Goal: Task Accomplishment & Management: Manage account settings

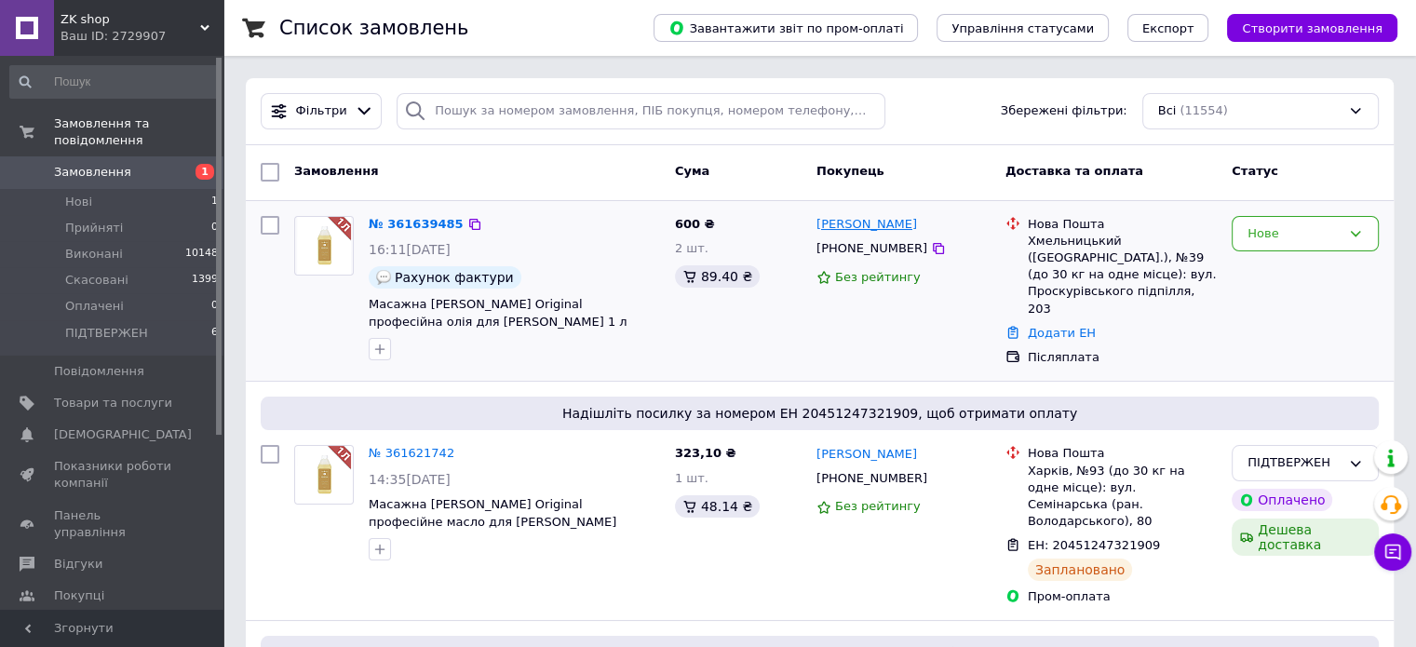
click at [850, 230] on link "[PERSON_NAME]" at bounding box center [867, 225] width 101 height 18
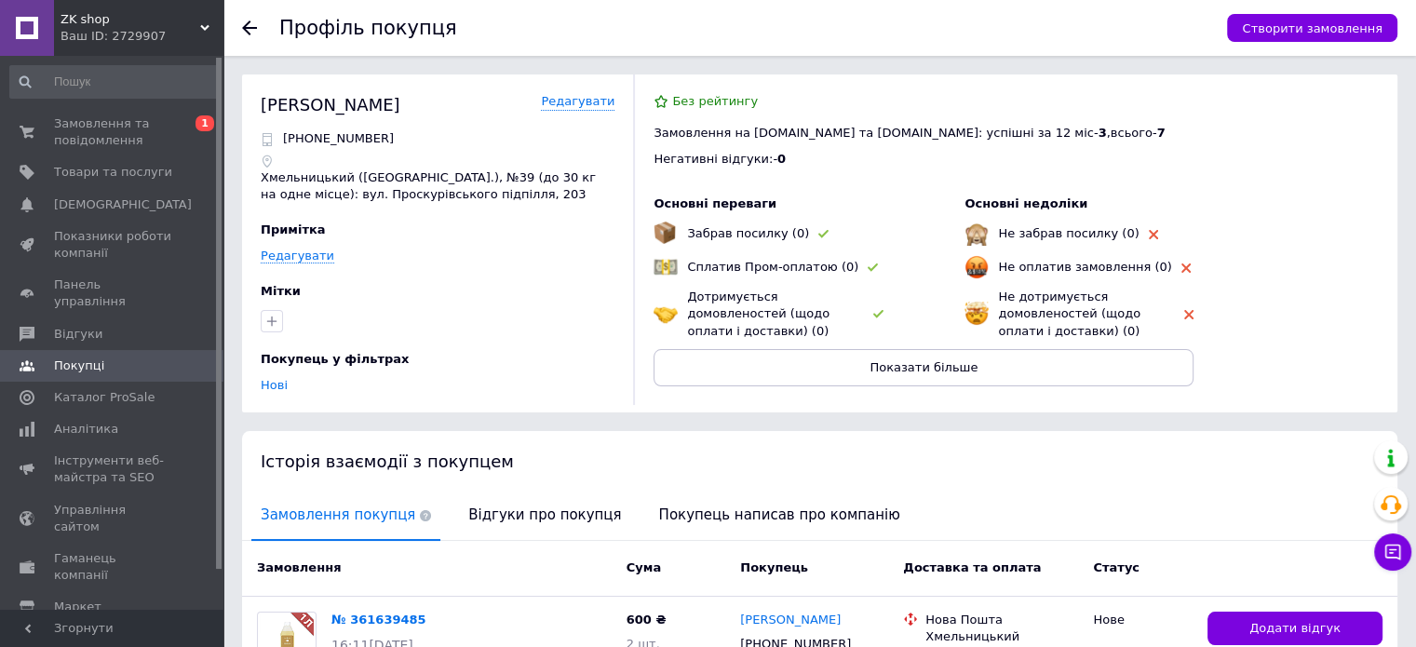
click at [232, 215] on div "Профіль покупця Створити замовлення Кирильцева Надія Редагувати +380997959264 Х…" at bounding box center [819, 434] width 1193 height 869
click at [231, 232] on div "Профіль покупця Створити замовлення Кирильцева Надія Редагувати +380997959264 Х…" at bounding box center [819, 434] width 1193 height 869
click at [109, 137] on span "Замовлення та повідомлення" at bounding box center [113, 132] width 118 height 34
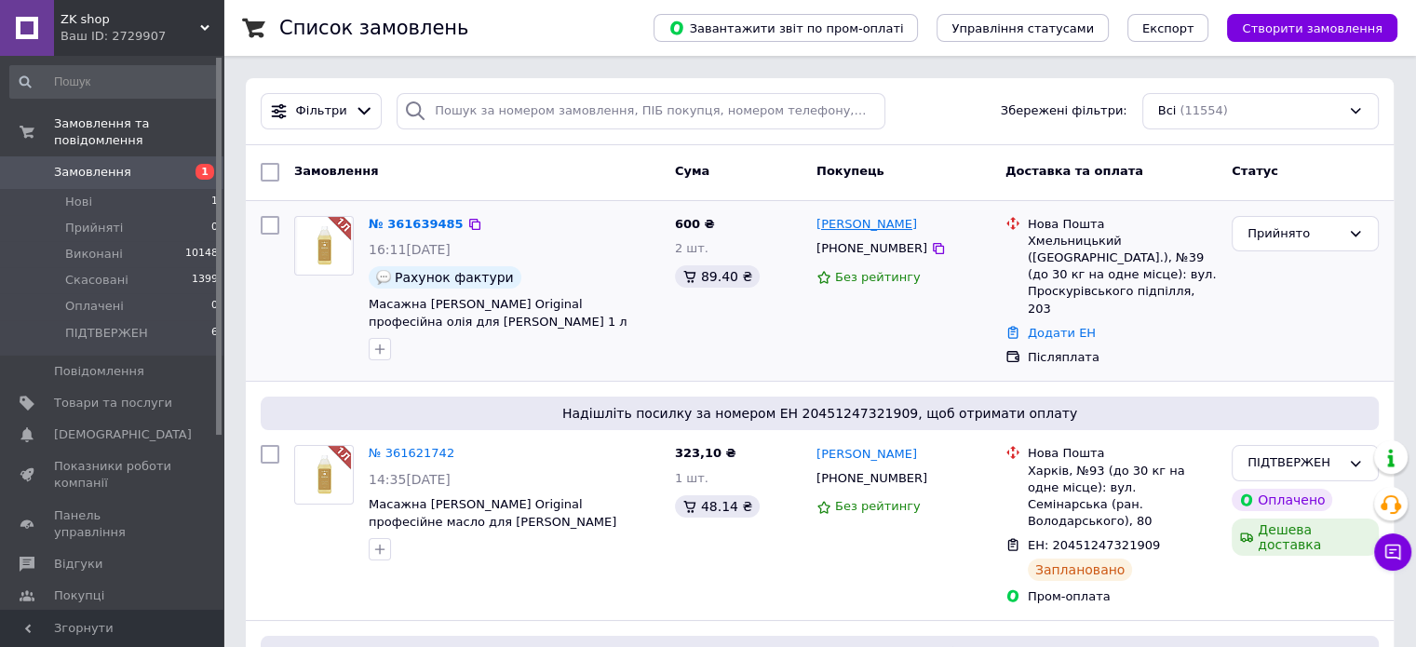
click at [868, 224] on link "[PERSON_NAME]" at bounding box center [867, 225] width 101 height 18
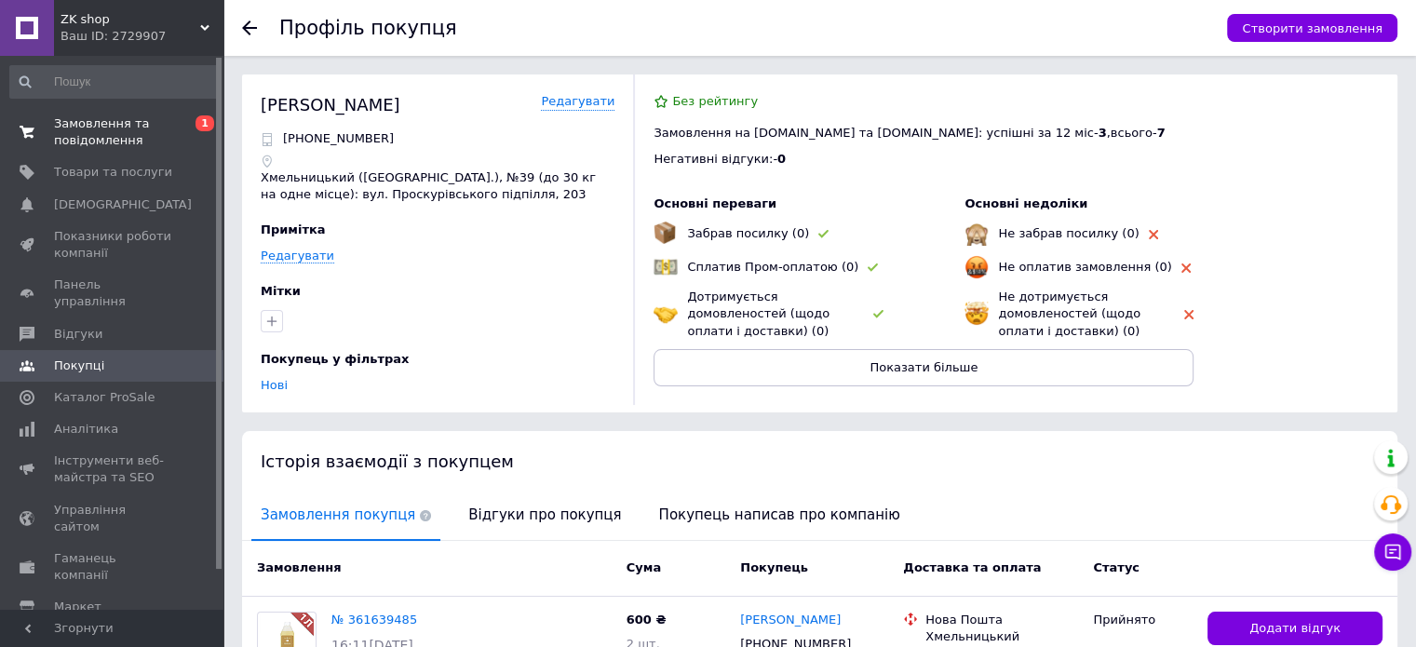
click at [123, 130] on span "Замовлення та повідомлення" at bounding box center [113, 132] width 118 height 34
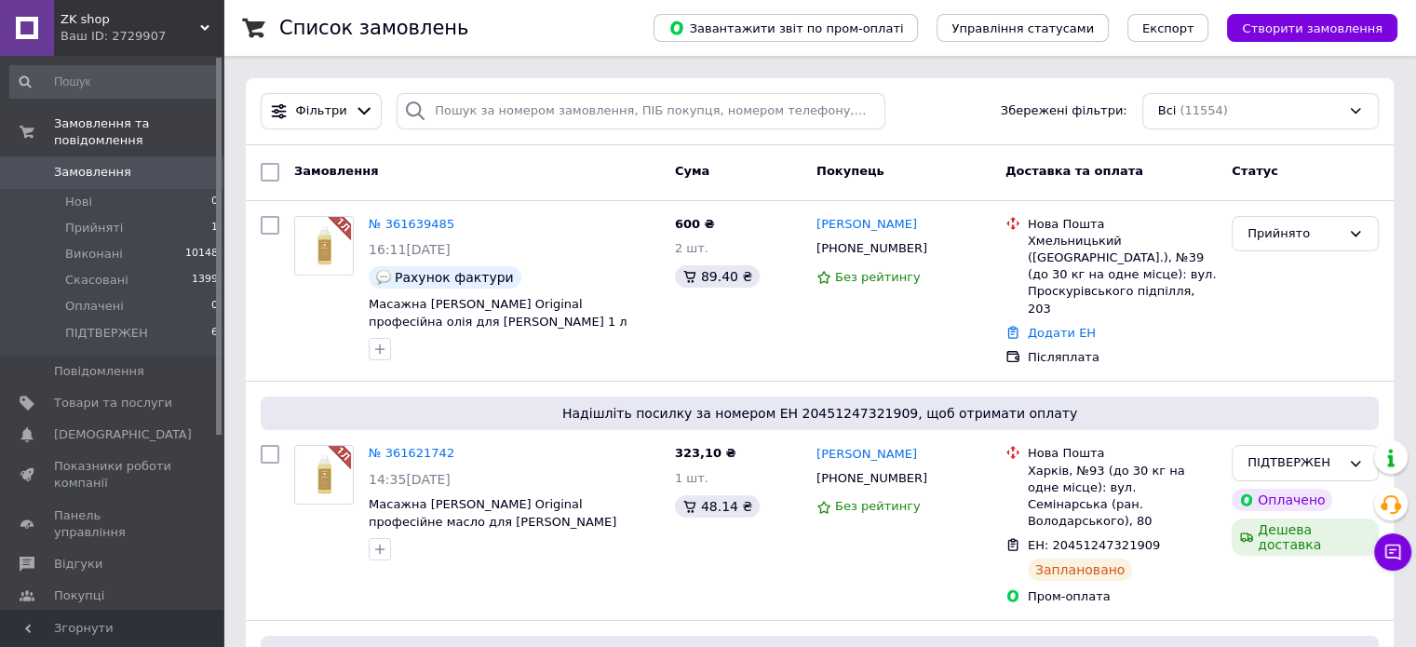
click at [616, 36] on div "Список замовлень" at bounding box center [447, 28] width 337 height 56
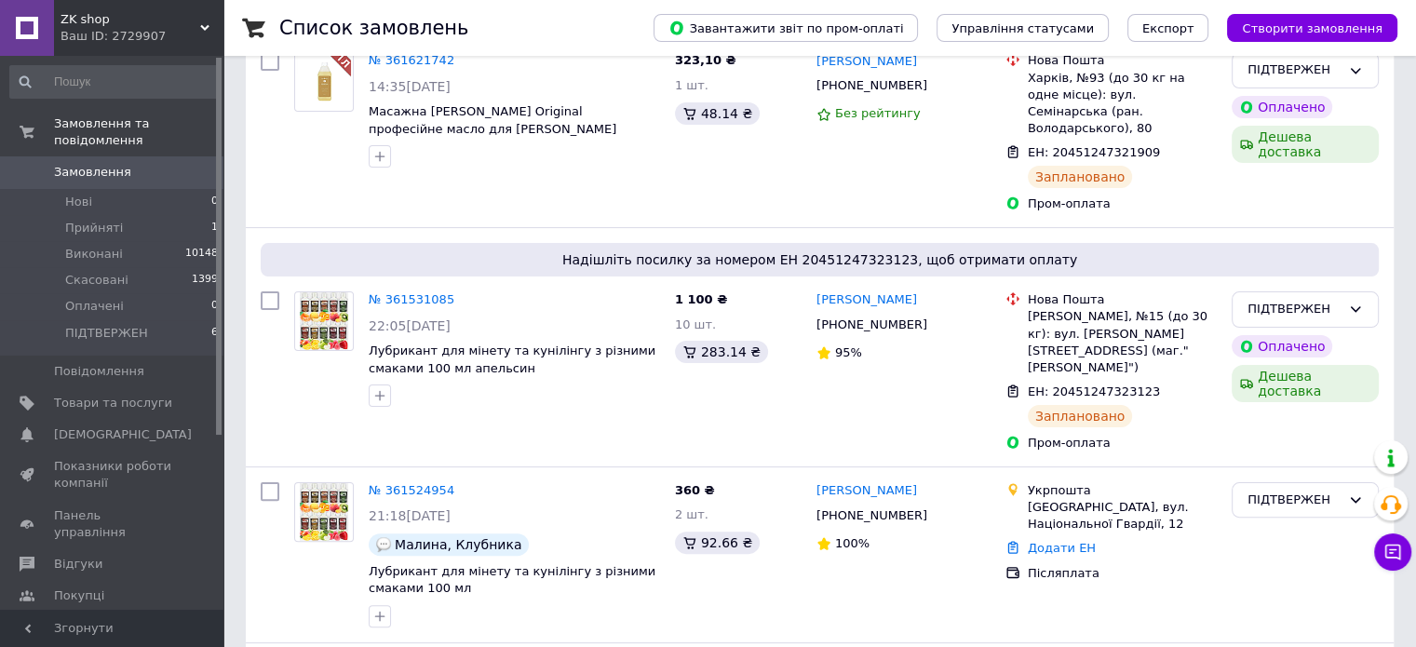
scroll to position [466, 0]
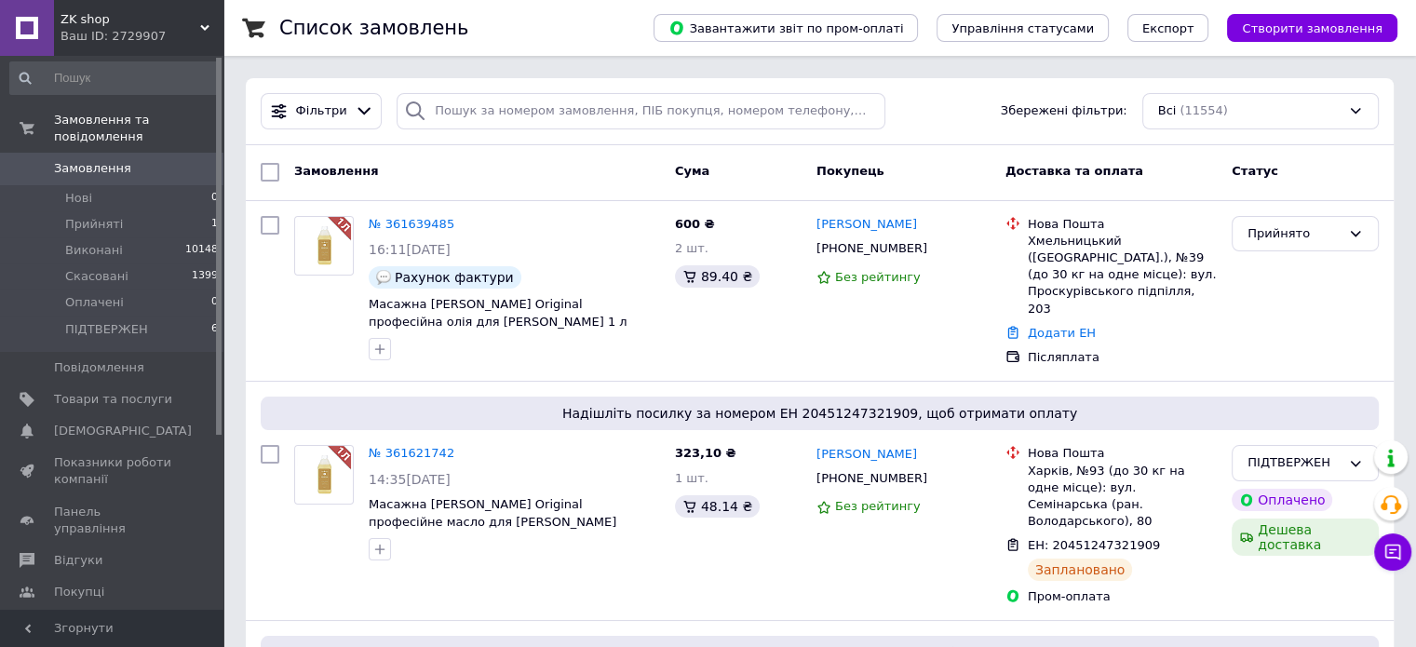
scroll to position [0, 0]
click at [107, 220] on span "Прийняті" at bounding box center [94, 228] width 58 height 17
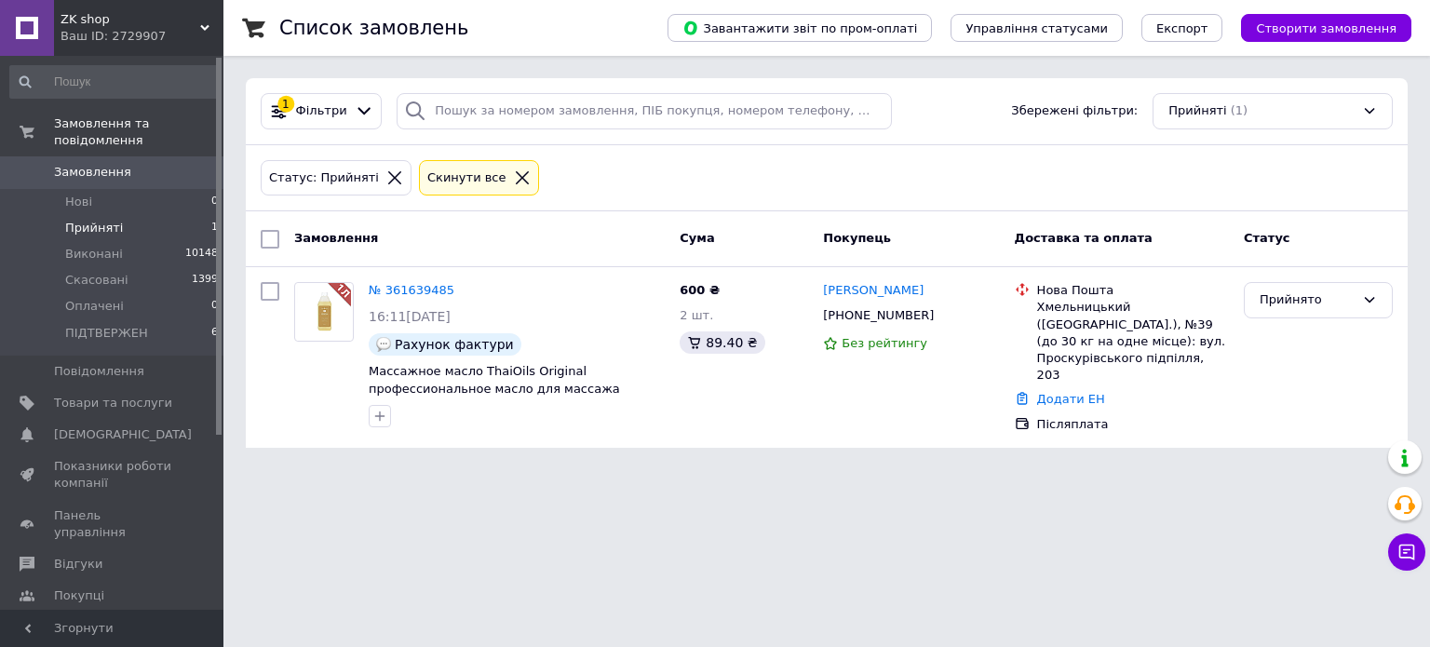
click at [131, 164] on span "Замовлення" at bounding box center [113, 172] width 118 height 17
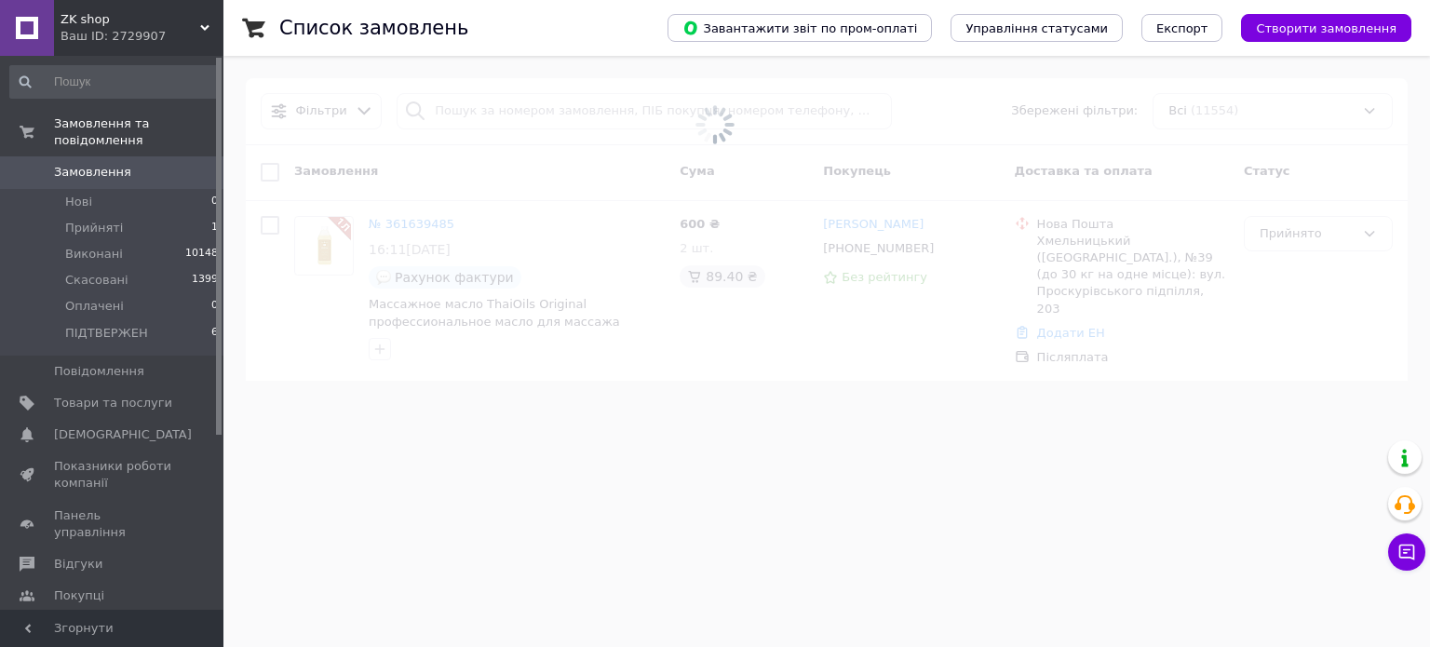
click at [235, 158] on span at bounding box center [715, 125] width 1430 height 250
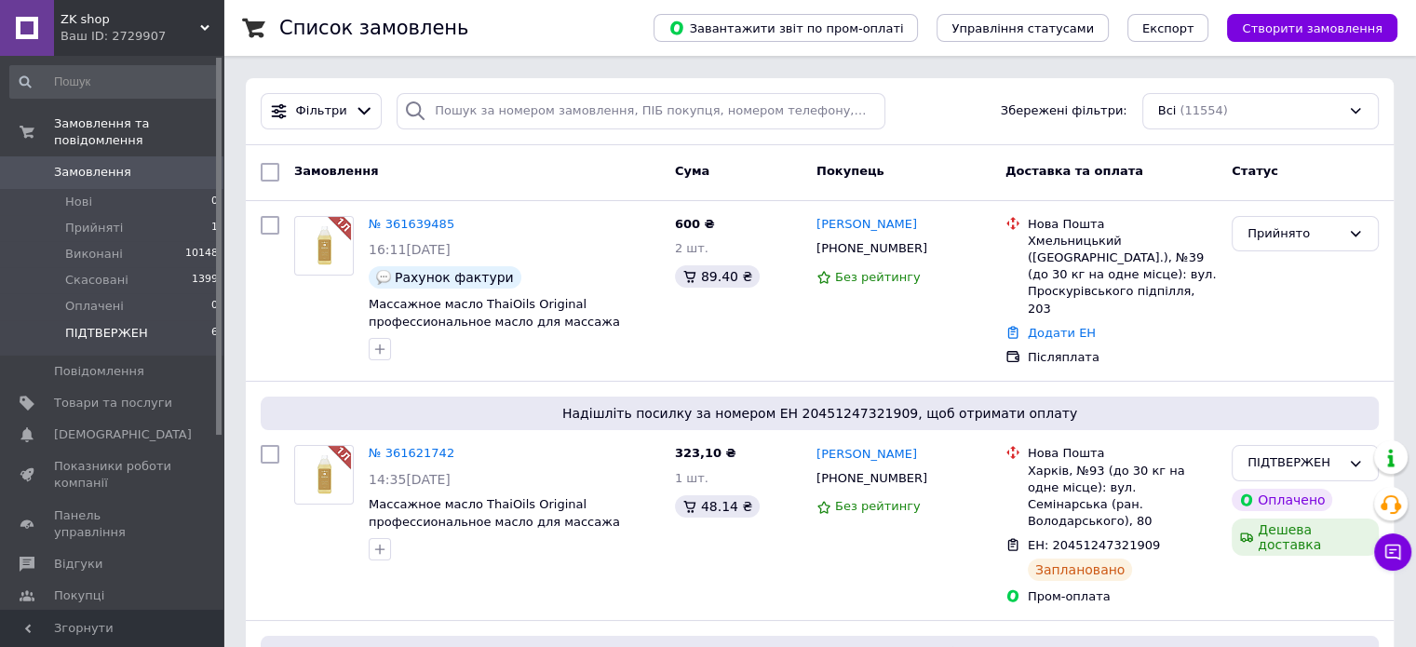
click at [104, 325] on span "ПІДТВЕРЖЕН" at bounding box center [106, 333] width 83 height 17
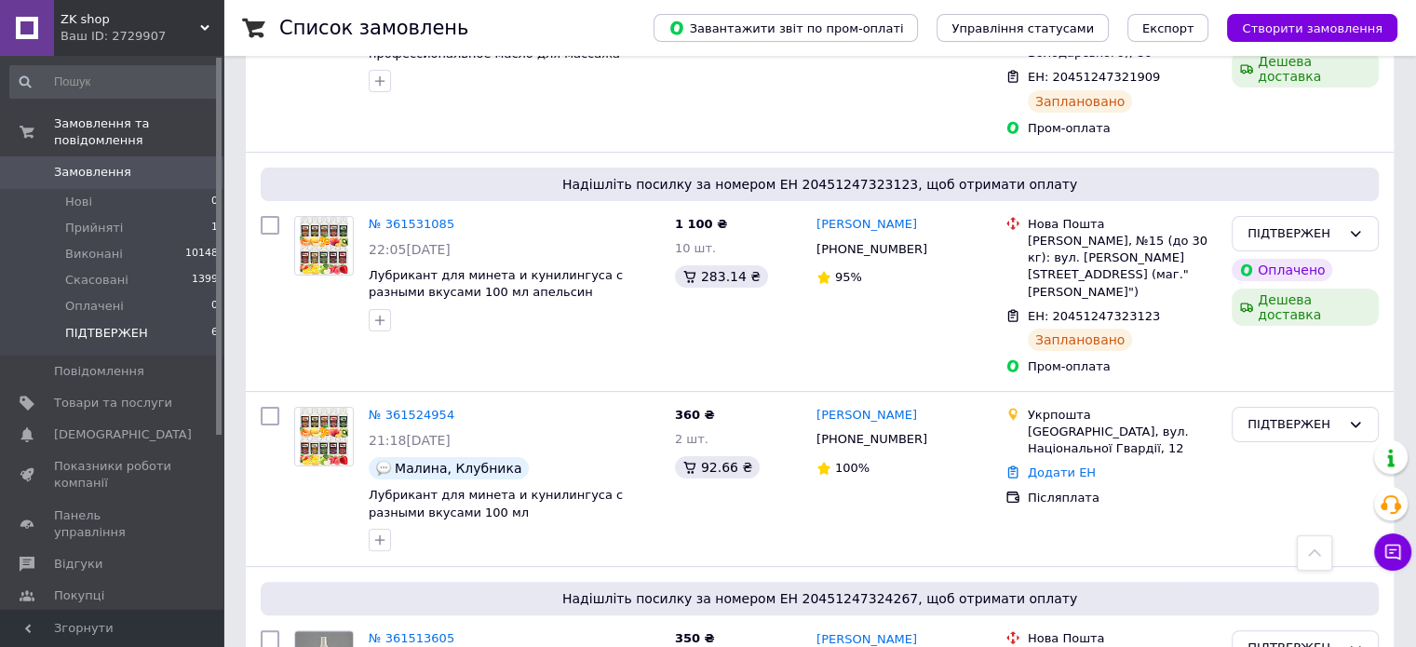
scroll to position [466, 0]
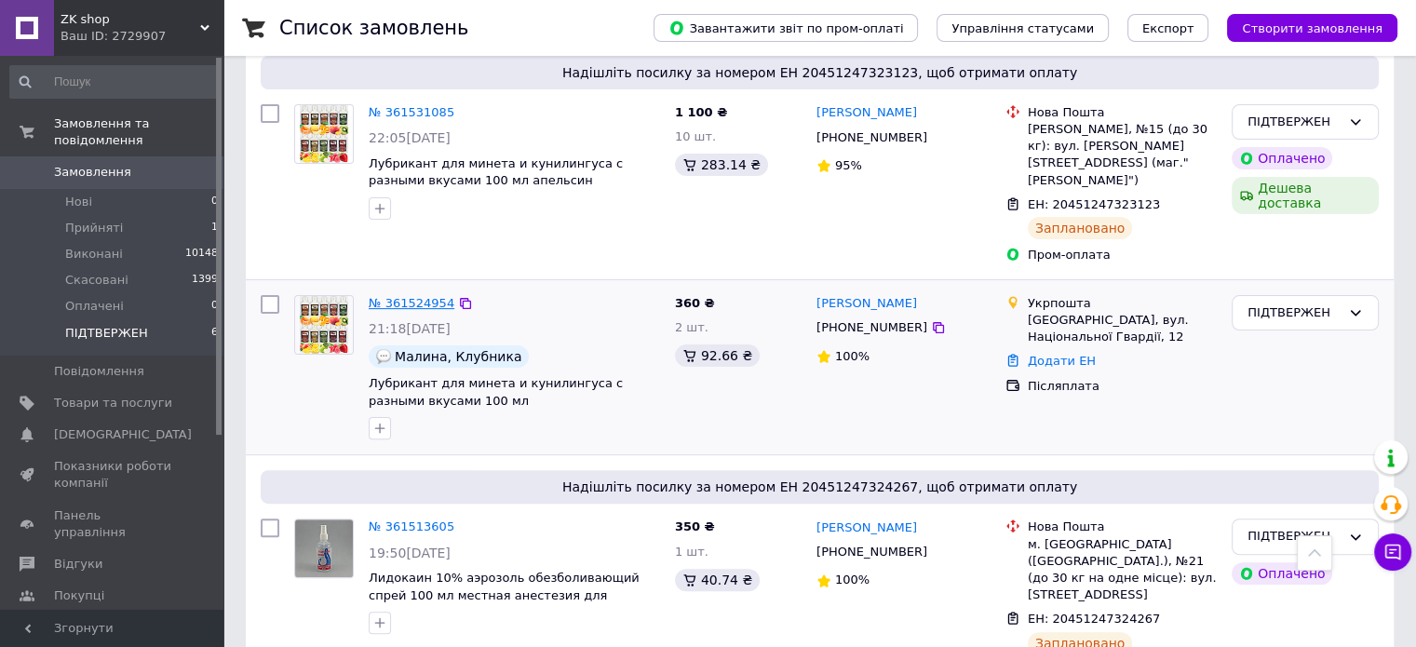
click at [410, 296] on link "№ 361524954" at bounding box center [412, 303] width 86 height 14
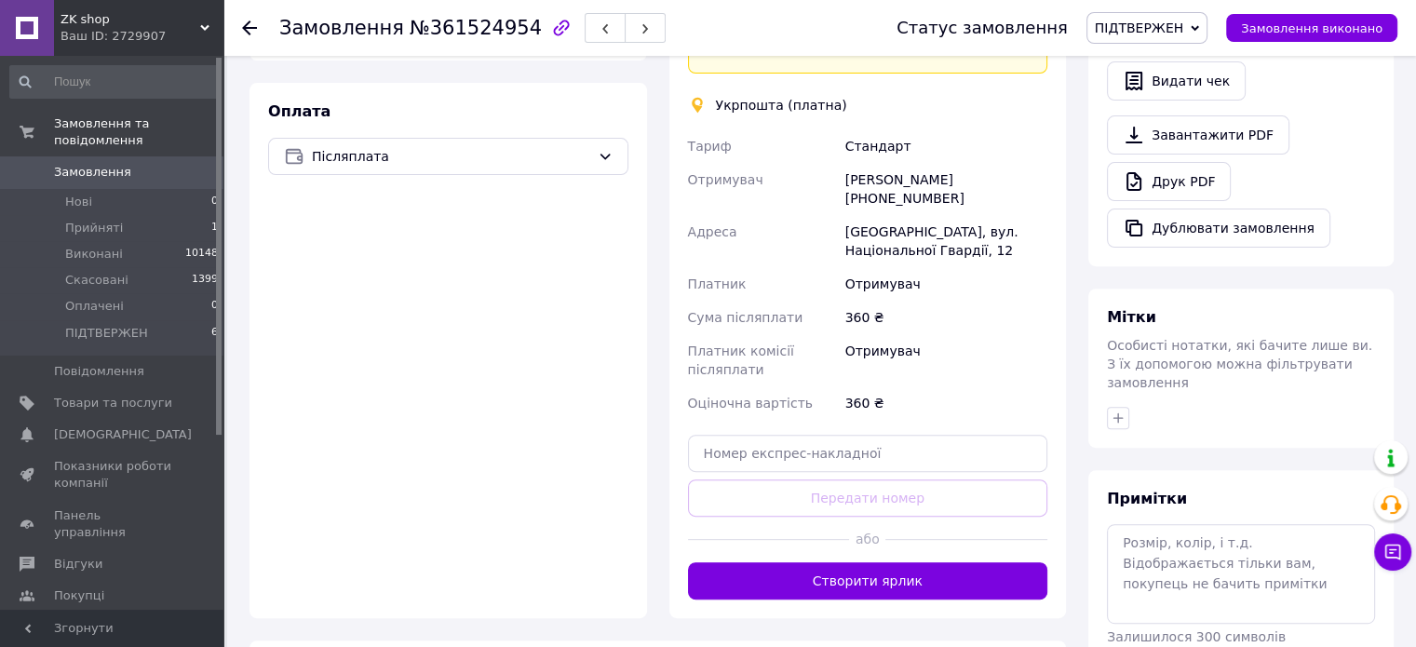
scroll to position [677, 0]
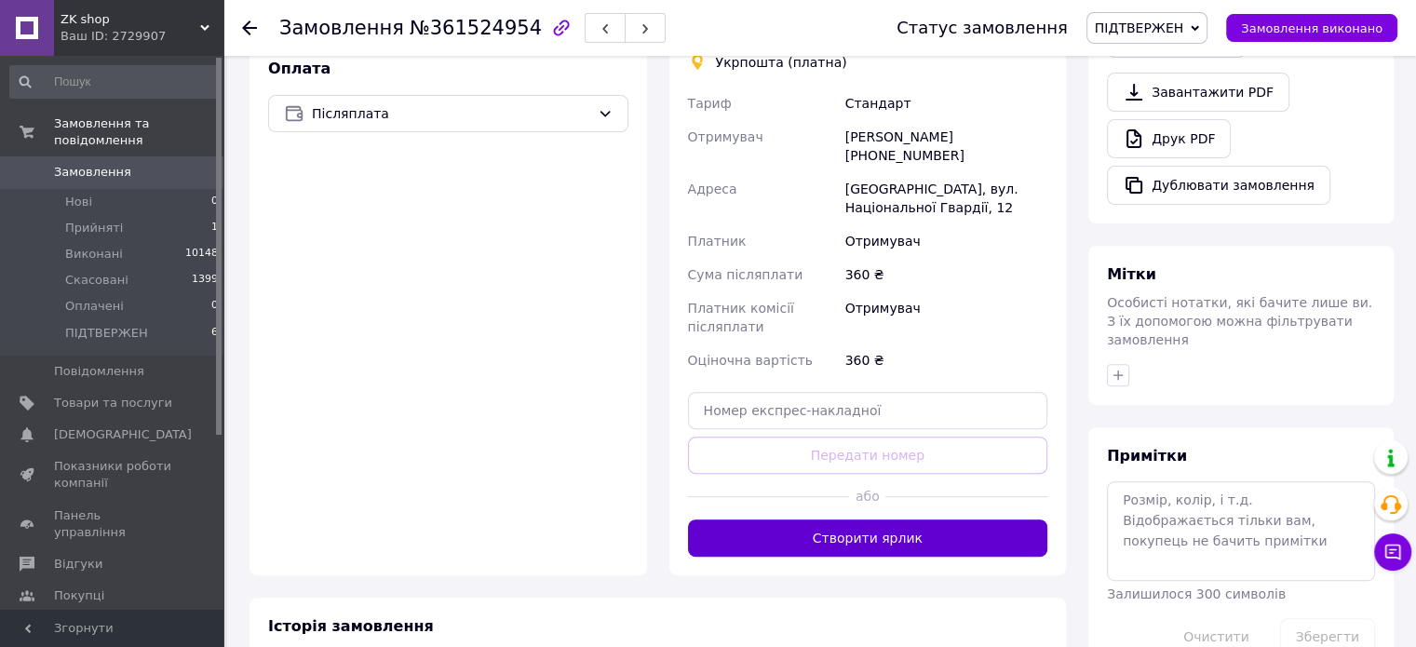
click at [963, 520] on button "Створити ярлик" at bounding box center [868, 538] width 360 height 37
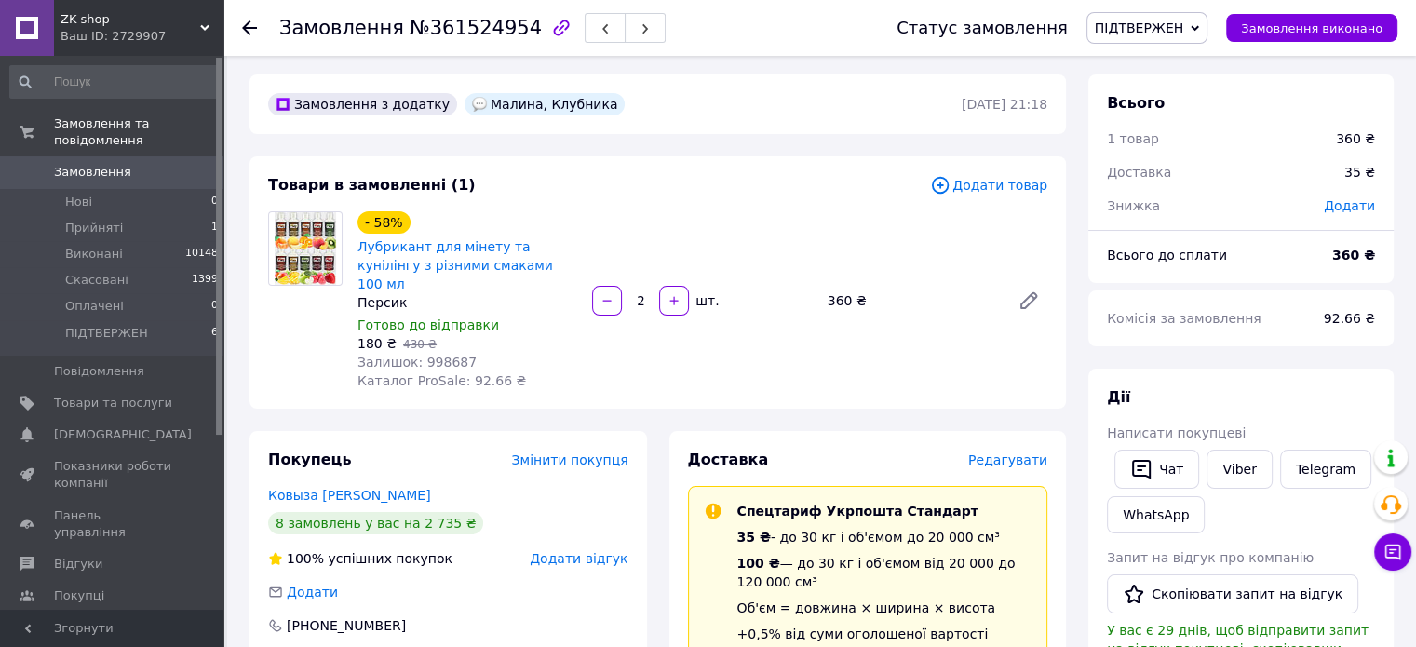
scroll to position [0, 0]
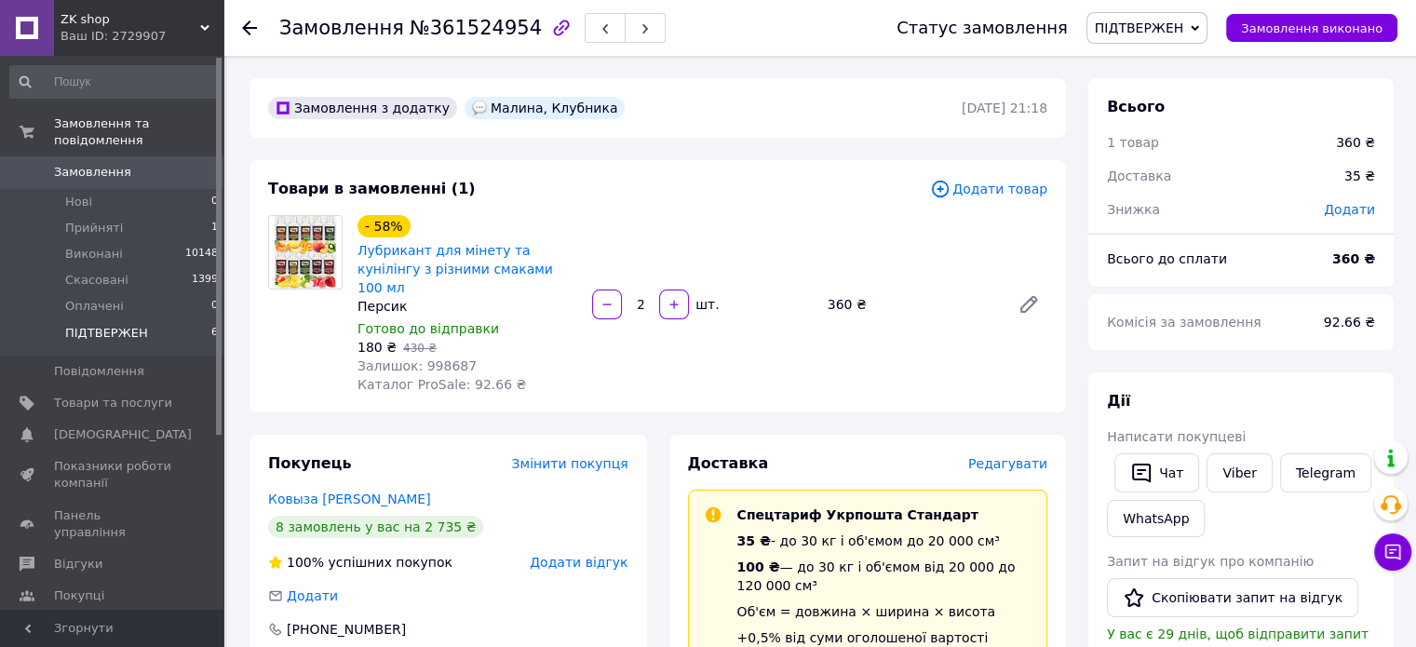
click at [117, 325] on span "ПІДТВЕРЖЕН" at bounding box center [106, 333] width 83 height 17
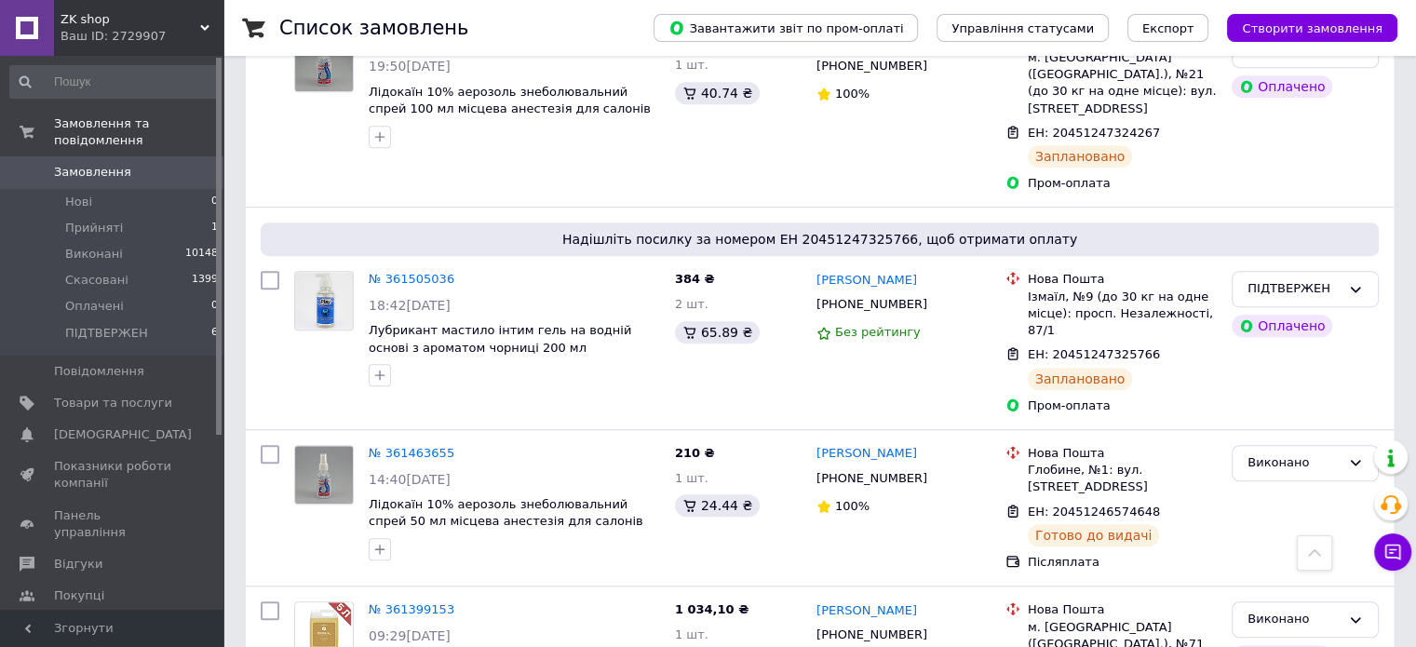
scroll to position [1024, 0]
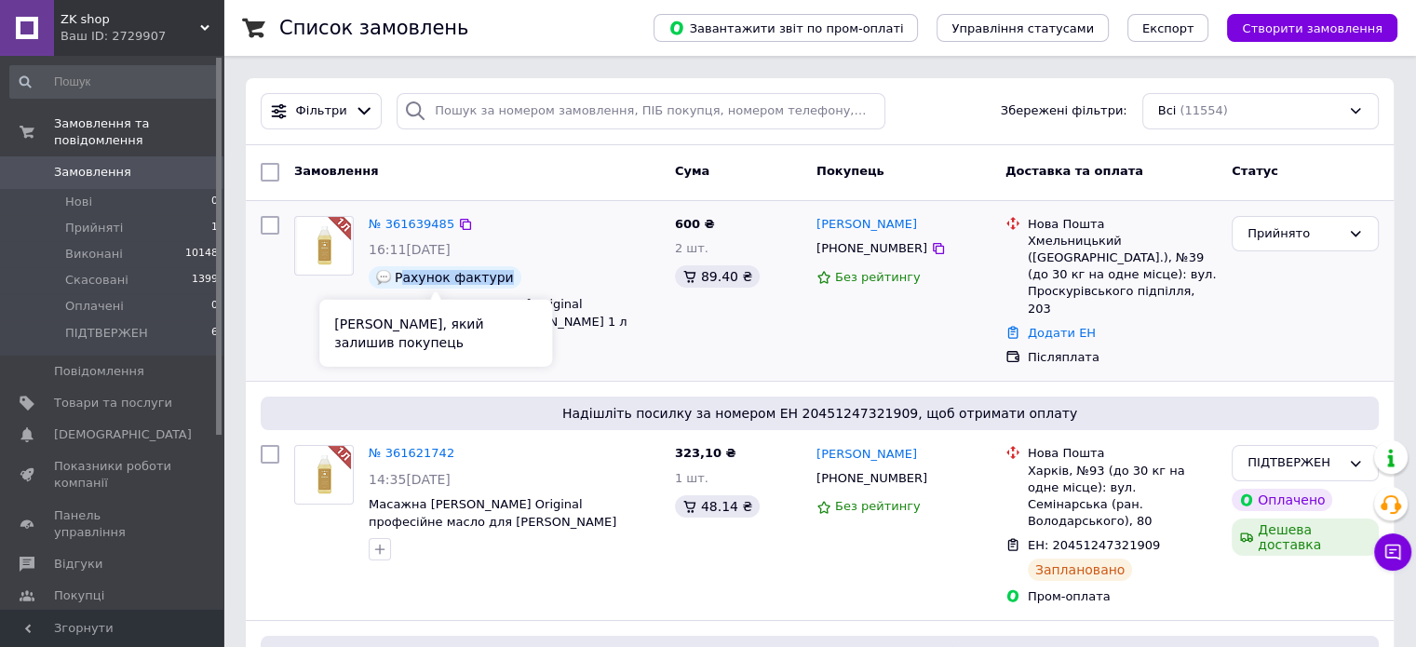
drag, startPoint x: 494, startPoint y: 276, endPoint x: 404, endPoint y: 286, distance: 90.0
click at [403, 286] on div "Рахунок фактури" at bounding box center [445, 277] width 153 height 22
click at [404, 277] on span "Рахунок фактури" at bounding box center [454, 277] width 119 height 15
drag, startPoint x: 394, startPoint y: 274, endPoint x: 494, endPoint y: 278, distance: 100.6
click at [494, 278] on div "Рахунок фактури" at bounding box center [445, 277] width 153 height 22
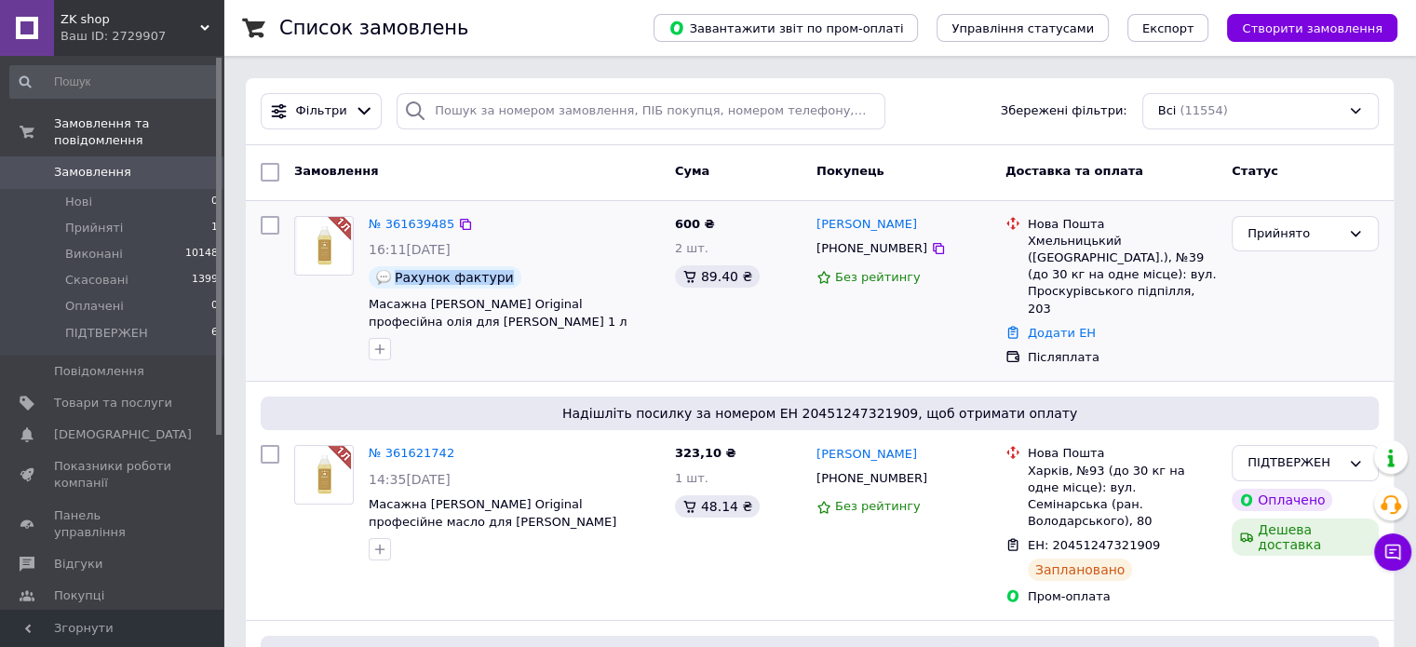
copy span "Рахунок фактури"
click at [1351, 232] on icon at bounding box center [1355, 233] width 15 height 15
click at [1289, 305] on li "Скасовано" at bounding box center [1305, 307] width 145 height 34
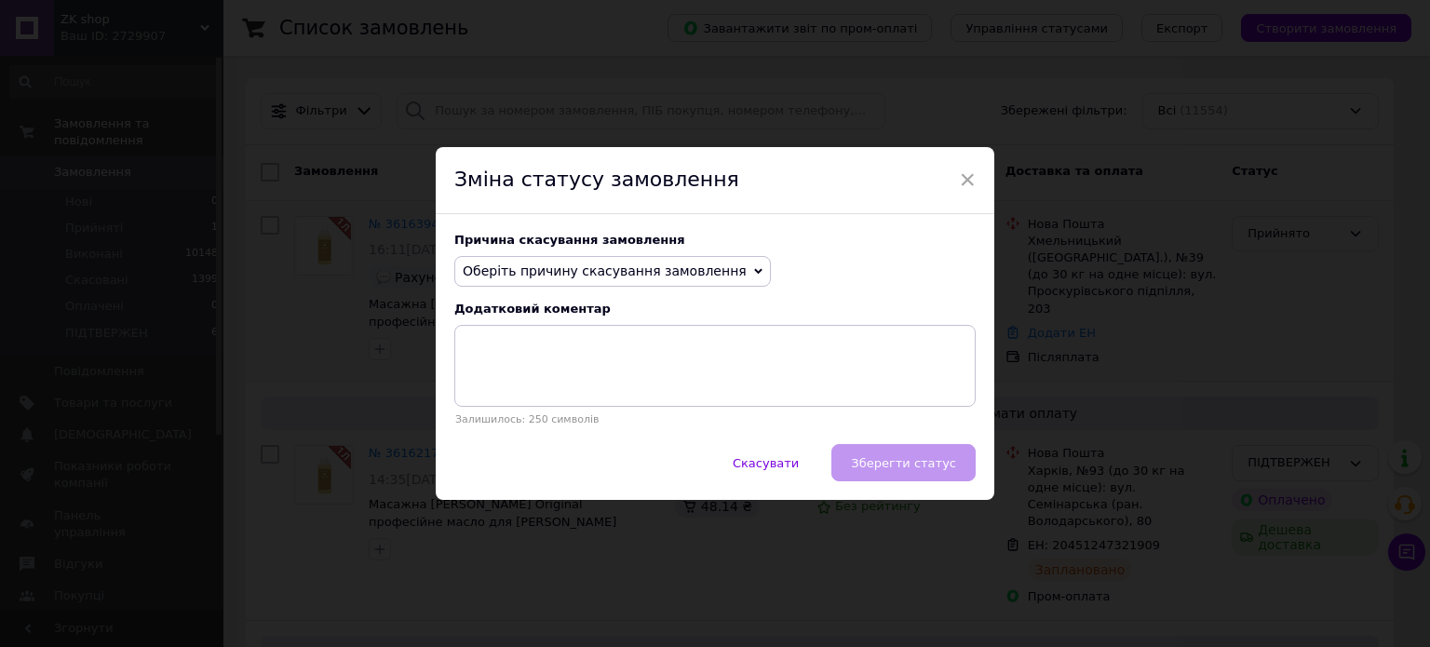
click at [681, 268] on span "Оберіть причину скасування замовлення" at bounding box center [605, 271] width 284 height 15
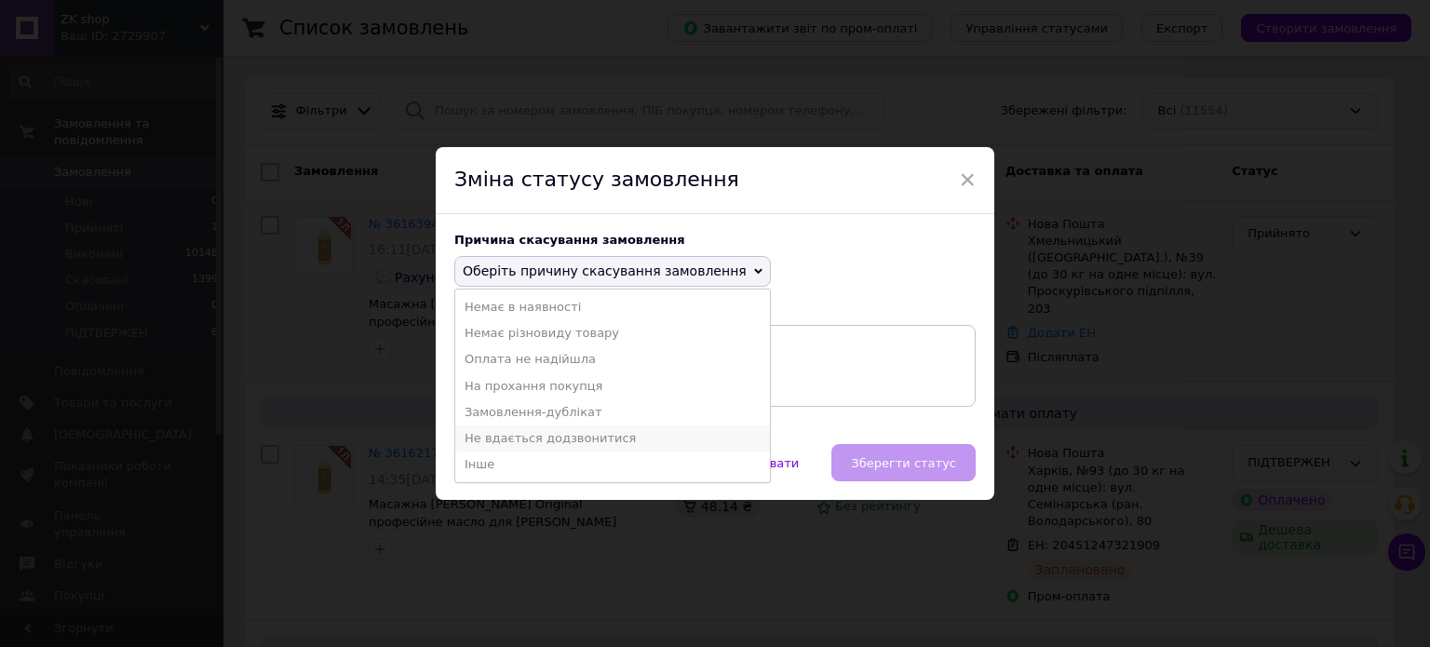
click at [581, 440] on li "Не вдається додзвонитися" at bounding box center [612, 439] width 315 height 26
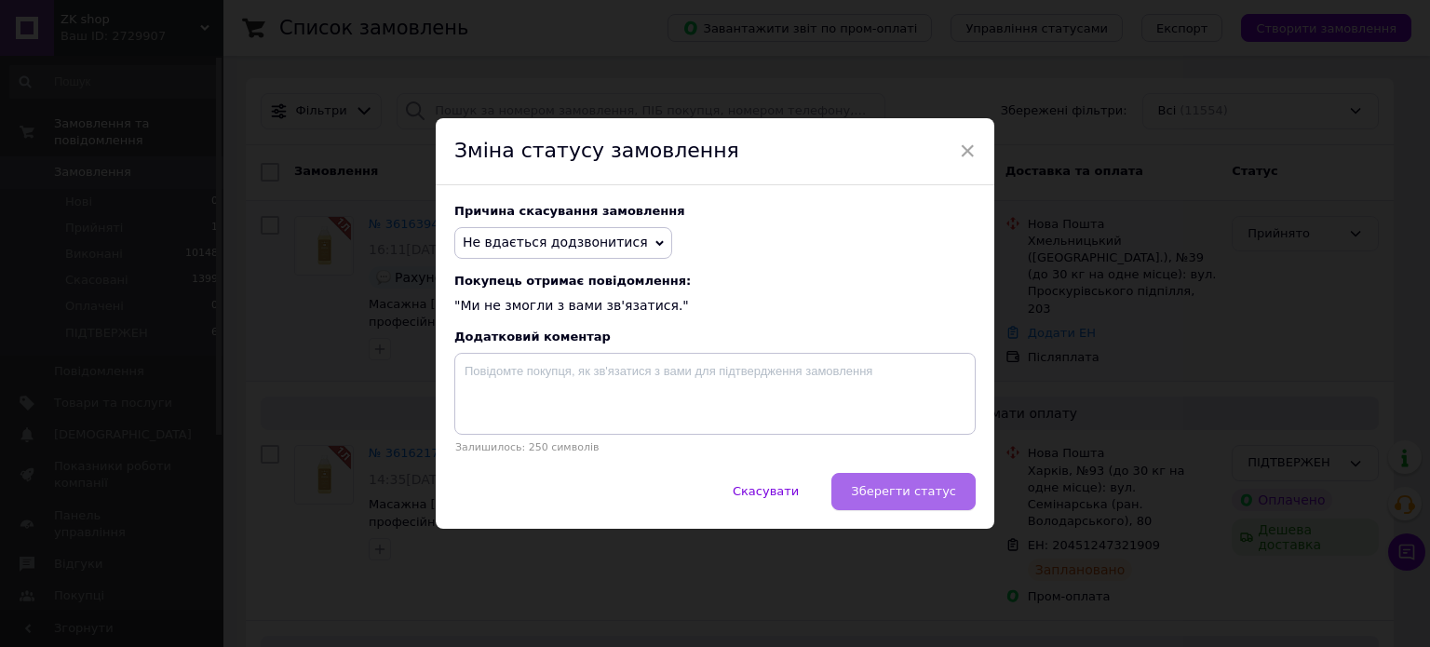
click at [904, 494] on span "Зберегти статус" at bounding box center [903, 491] width 105 height 14
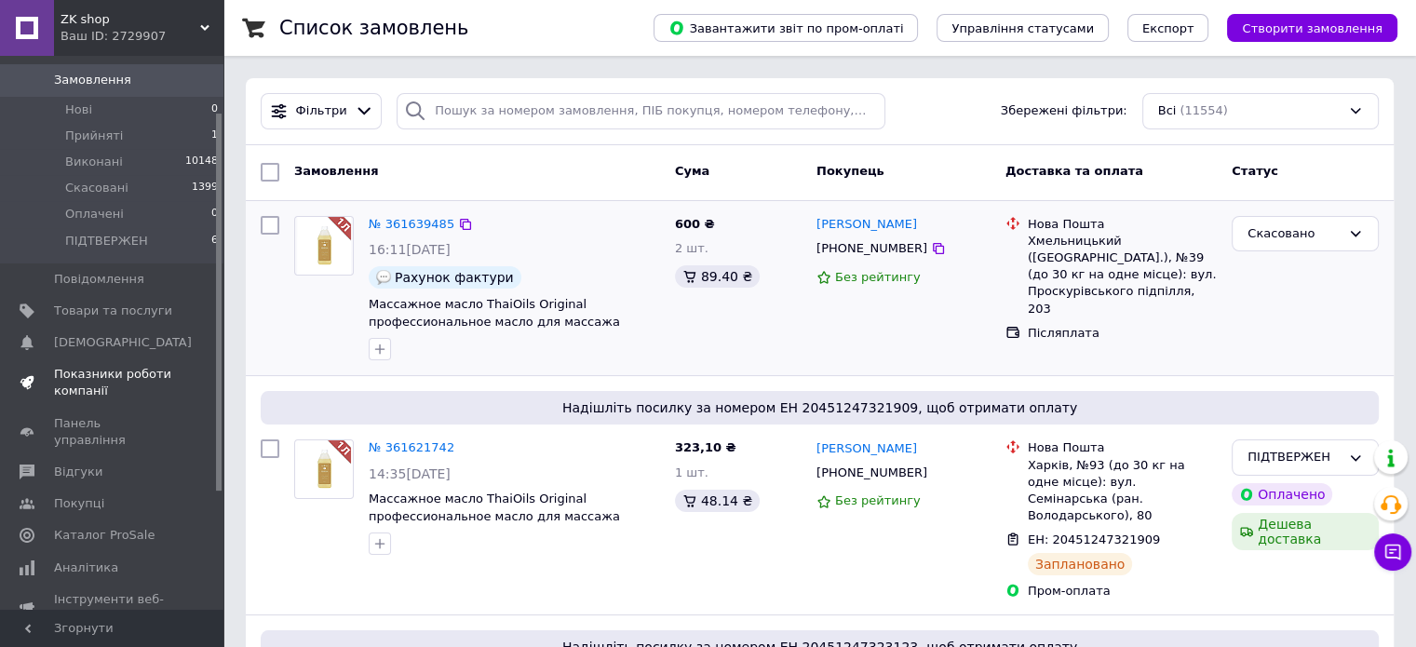
scroll to position [93, 0]
click at [74, 463] on span "Відгуки" at bounding box center [78, 471] width 48 height 17
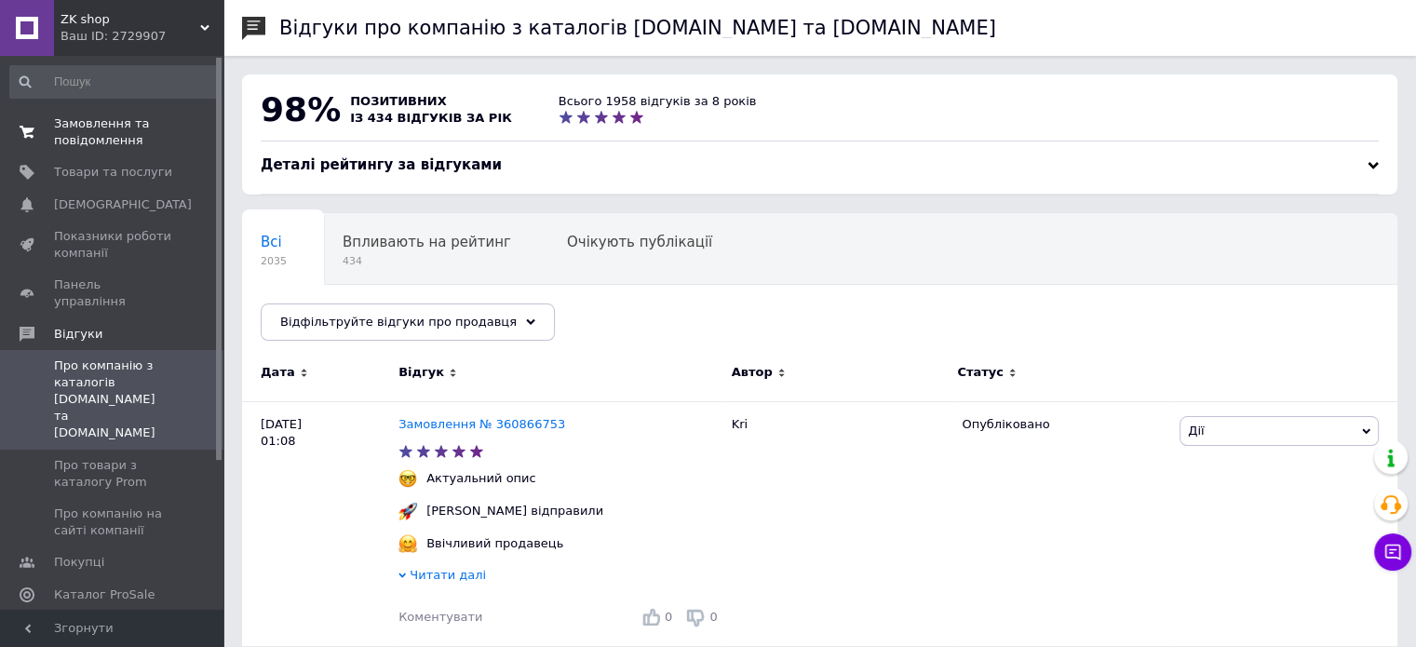
click at [93, 129] on span "Замовлення та повідомлення" at bounding box center [113, 132] width 118 height 34
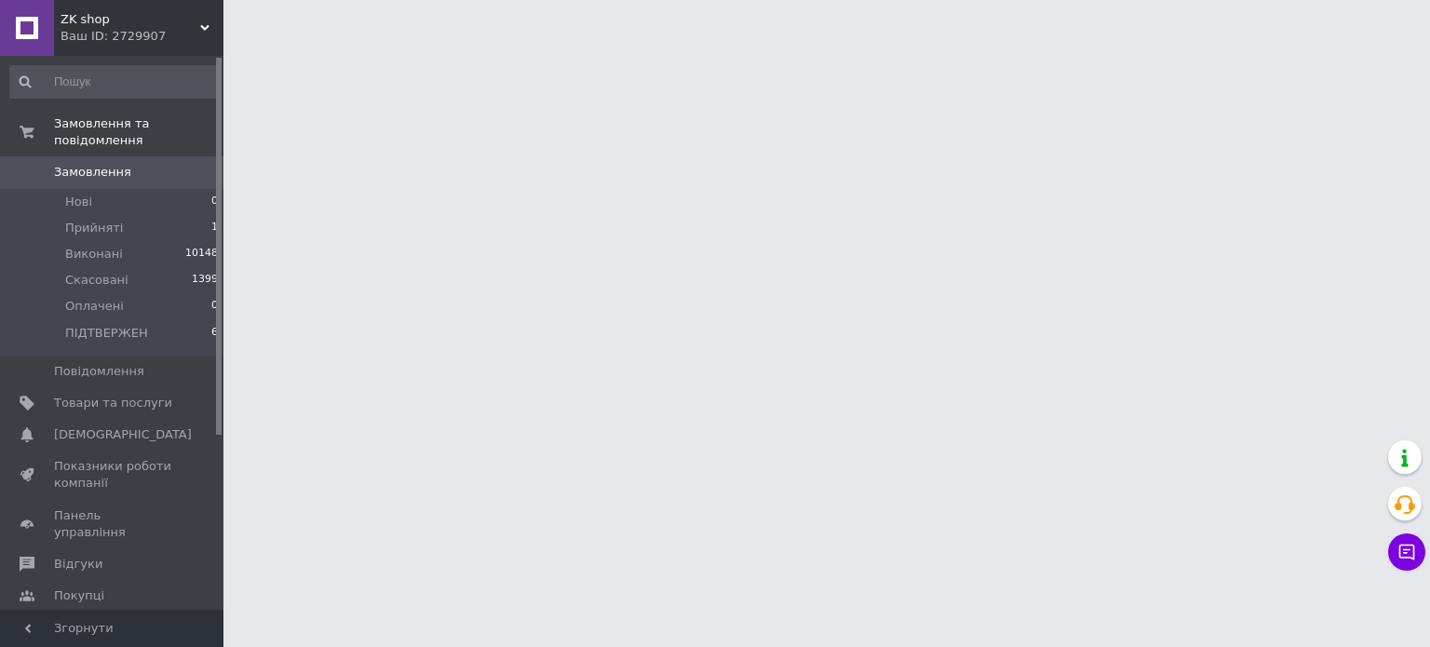
click at [230, 47] on html "ZK shop Ваш ID: 2729907 Сайт ZK shop Кабінет покупця Перевірити стан системи Ст…" at bounding box center [715, 23] width 1430 height 47
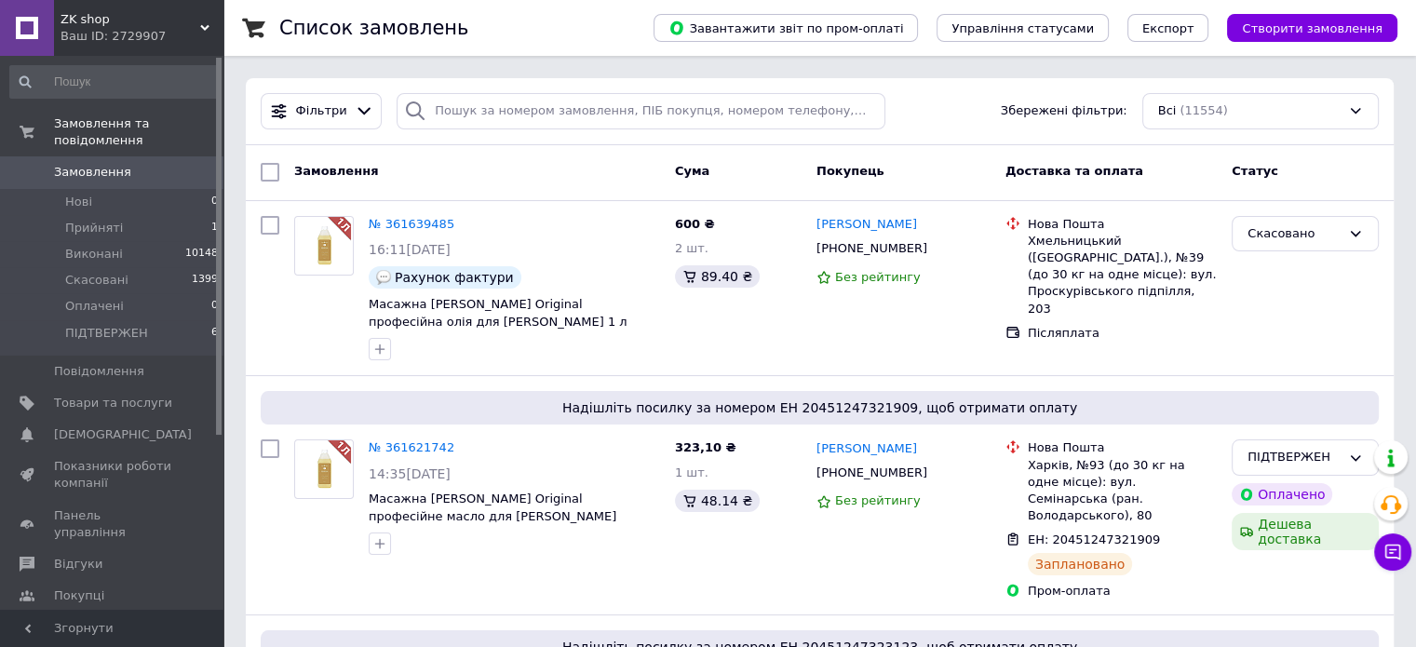
click at [164, 164] on span "Замовлення" at bounding box center [113, 172] width 118 height 17
click at [591, 25] on div "Список замовлень" at bounding box center [447, 28] width 337 height 56
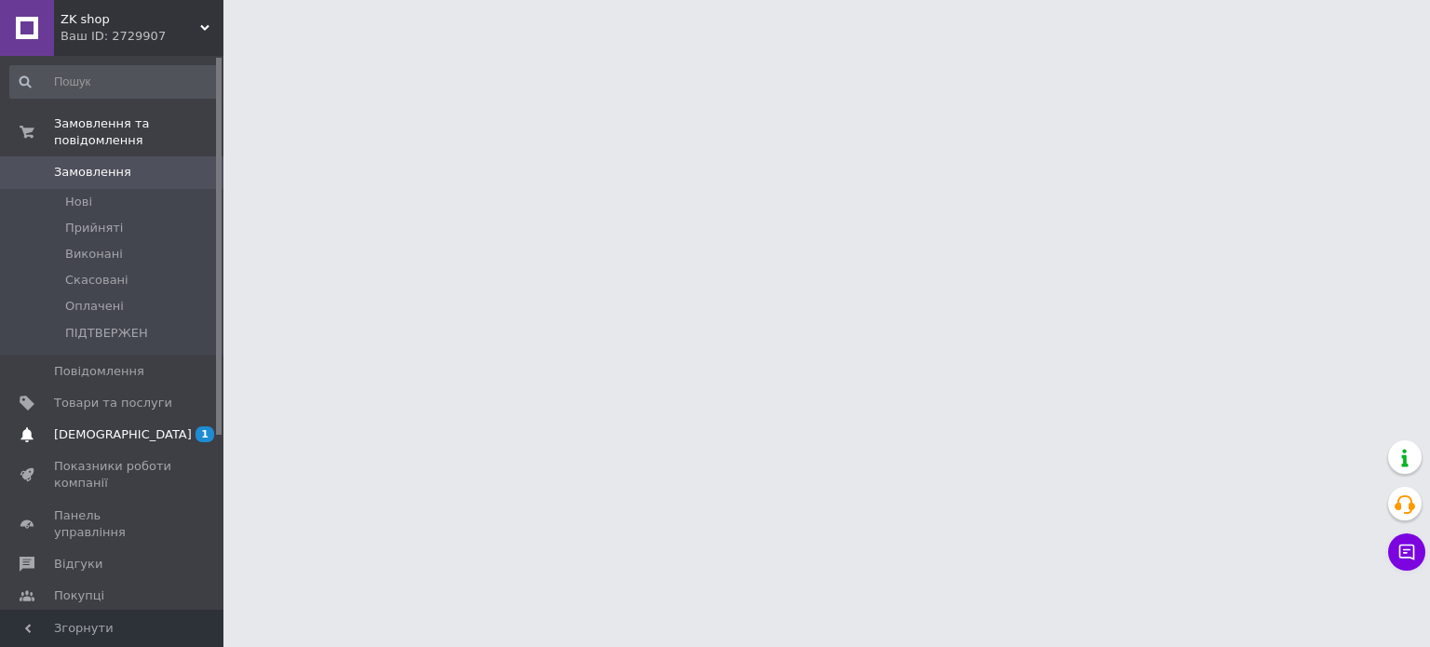
click at [97, 426] on span "[DEMOGRAPHIC_DATA]" at bounding box center [123, 434] width 138 height 17
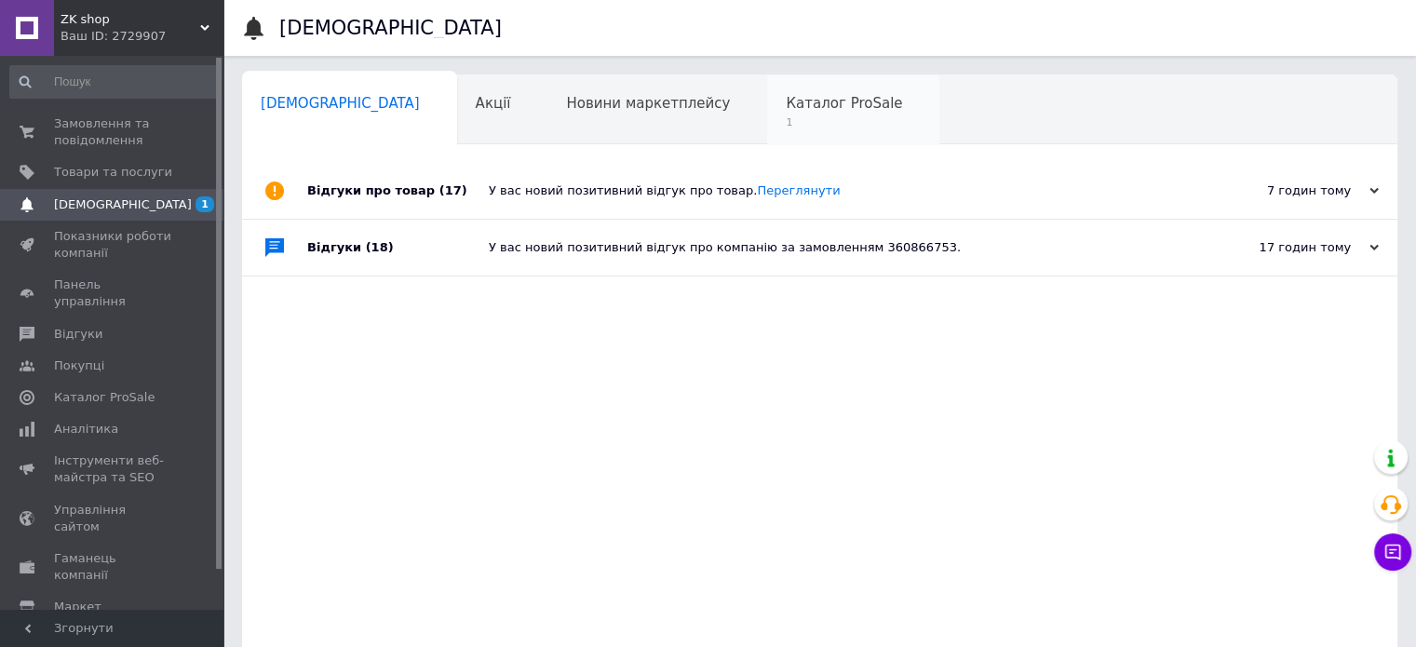
click at [786, 118] on span "1" at bounding box center [844, 122] width 116 height 14
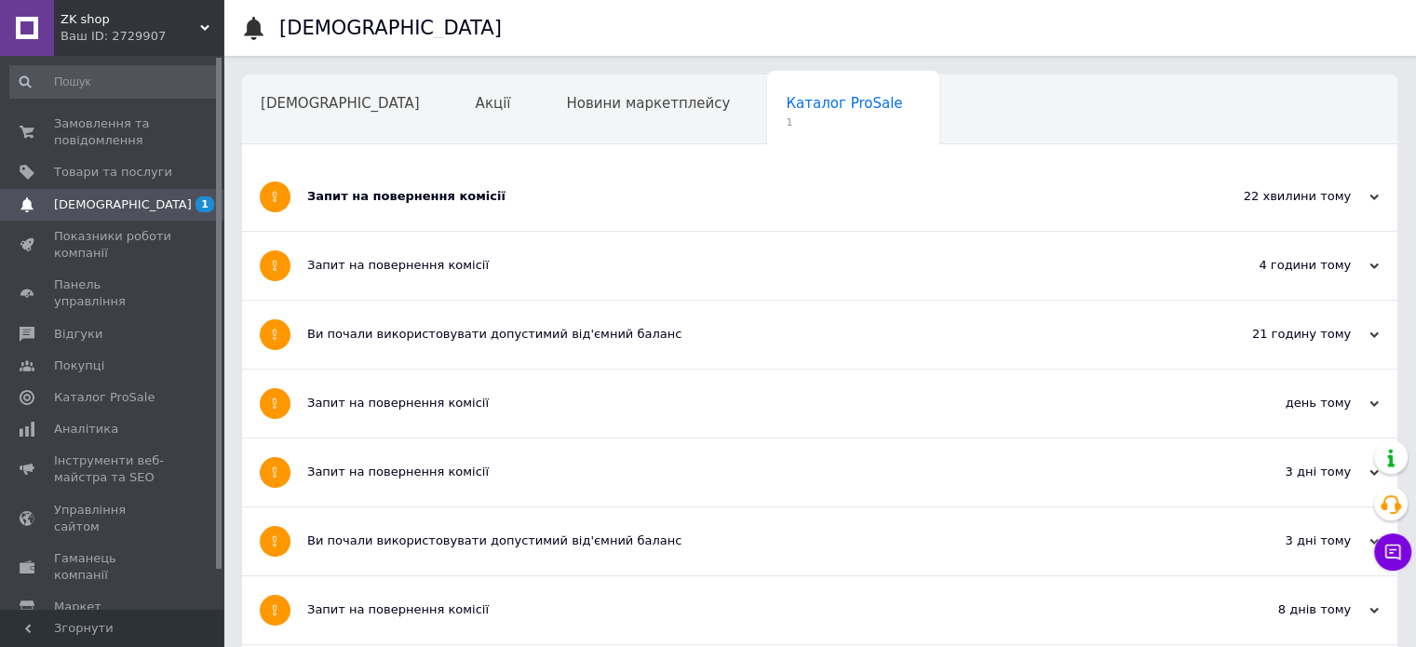
click at [452, 203] on div "Запит на повернення комісії" at bounding box center [750, 196] width 886 height 17
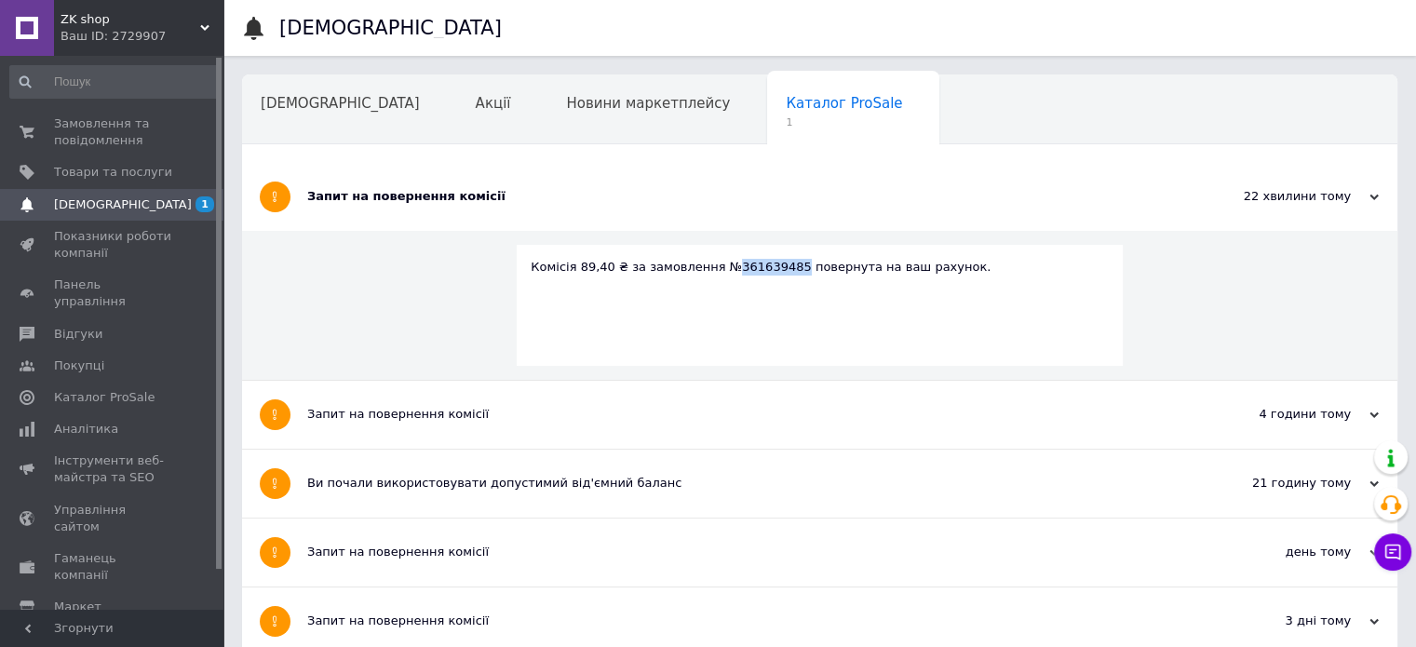
drag, startPoint x: 714, startPoint y: 267, endPoint x: 771, endPoint y: 264, distance: 56.9
click at [771, 264] on div "Комісія 89,40 ₴ за замовлення №361639485 повернута на ваш рахунок." at bounding box center [820, 267] width 578 height 17
copy div "361639485"
click at [83, 129] on span "Замовлення та повідомлення" at bounding box center [113, 132] width 118 height 34
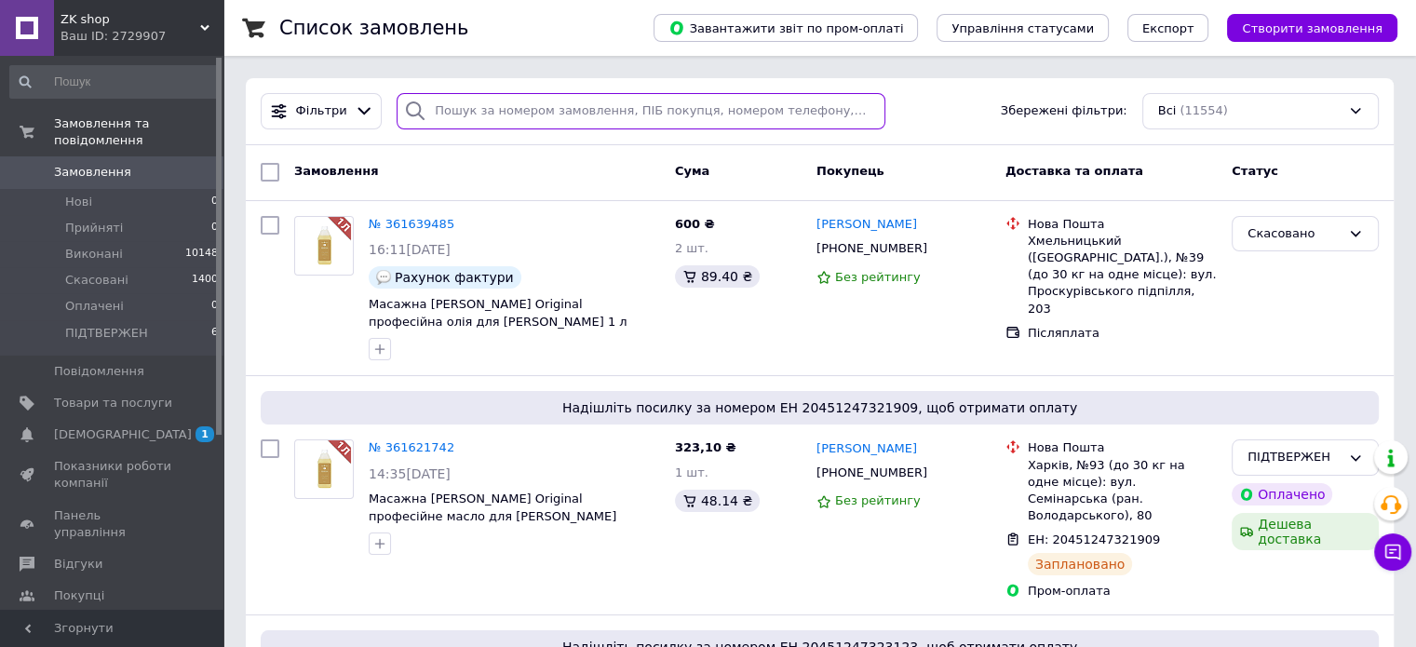
paste input "361639485"
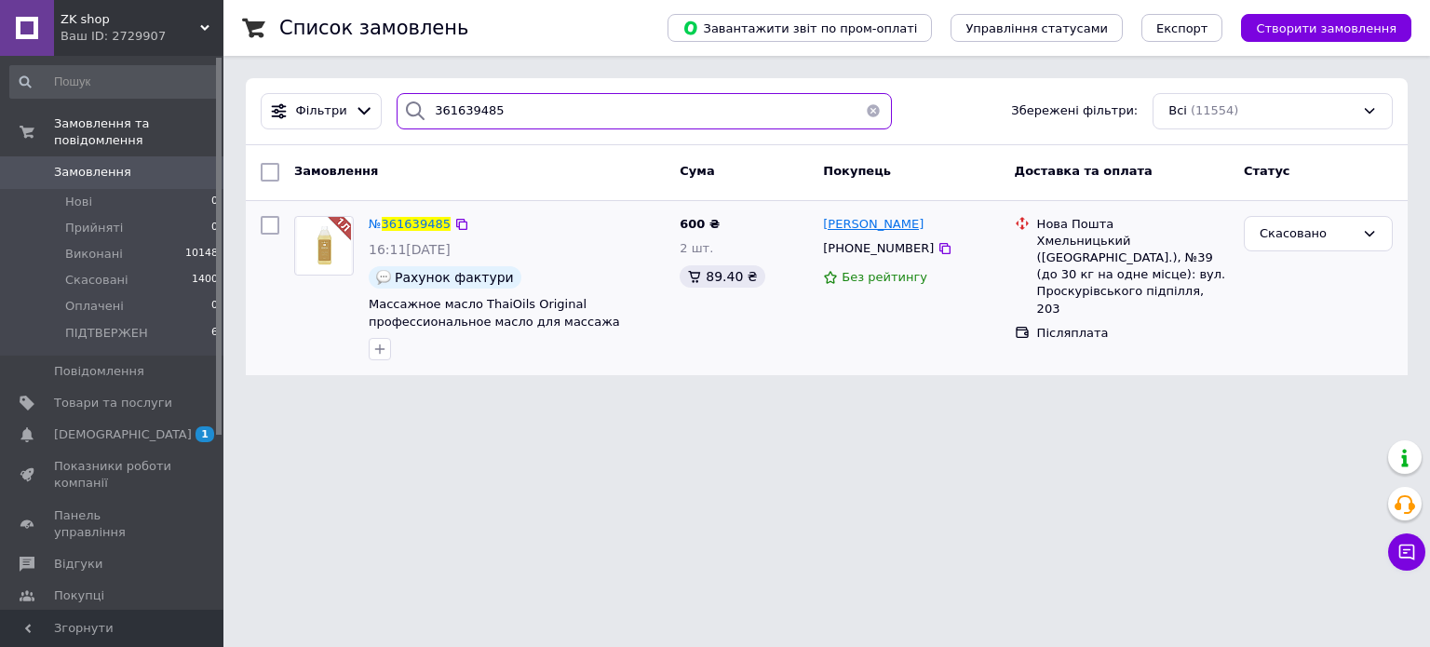
type input "361639485"
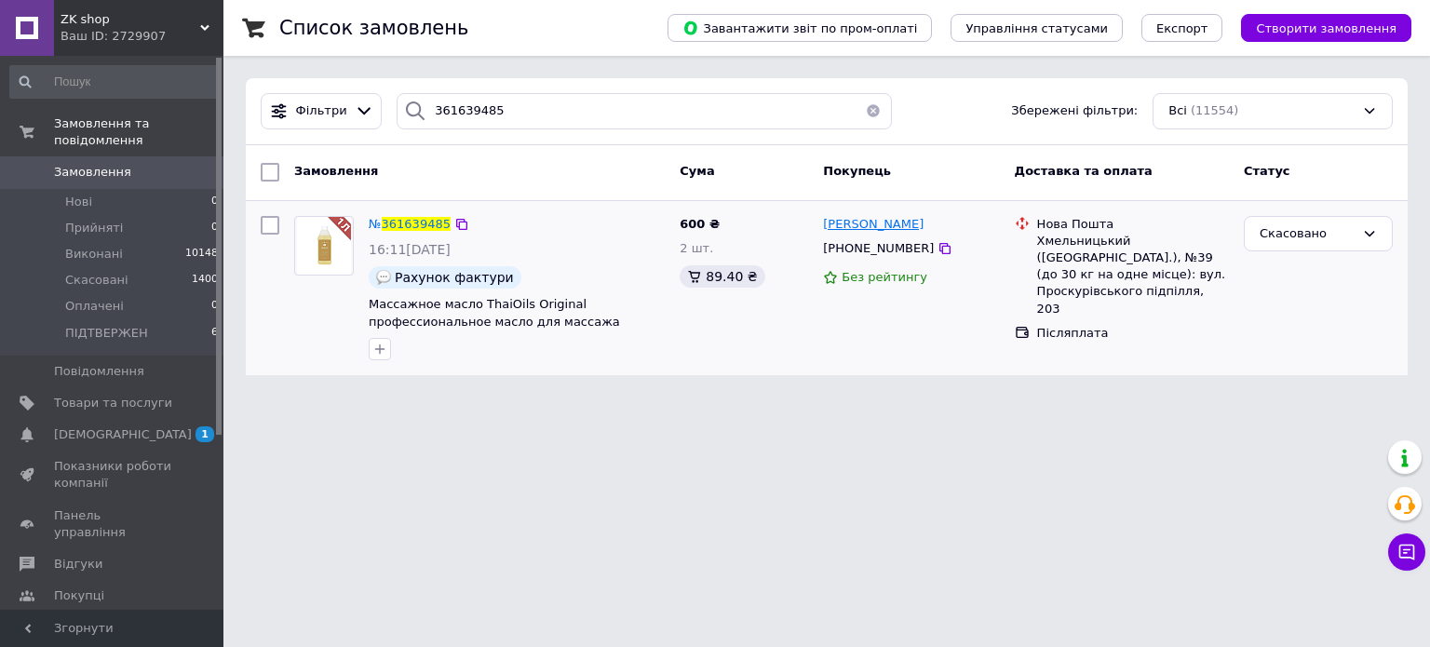
click at [910, 230] on span "[PERSON_NAME]" at bounding box center [873, 224] width 101 height 14
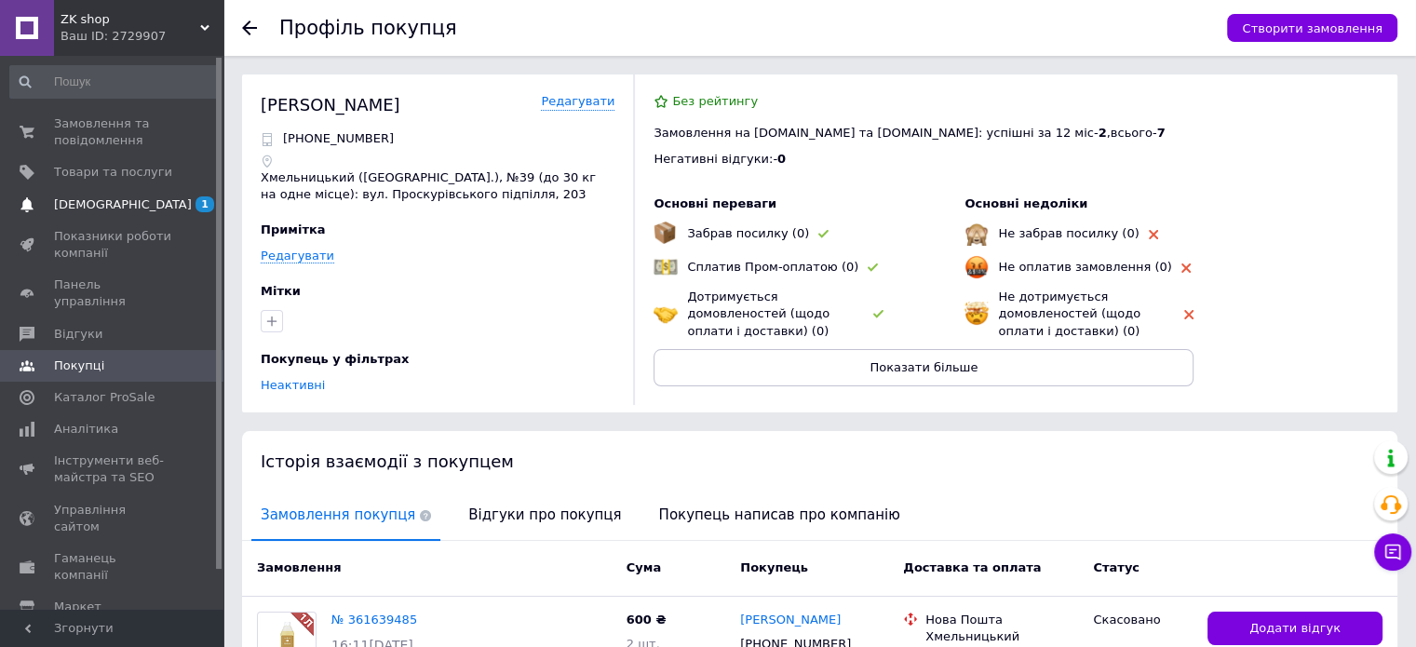
click at [98, 202] on span "[DEMOGRAPHIC_DATA]" at bounding box center [123, 204] width 138 height 17
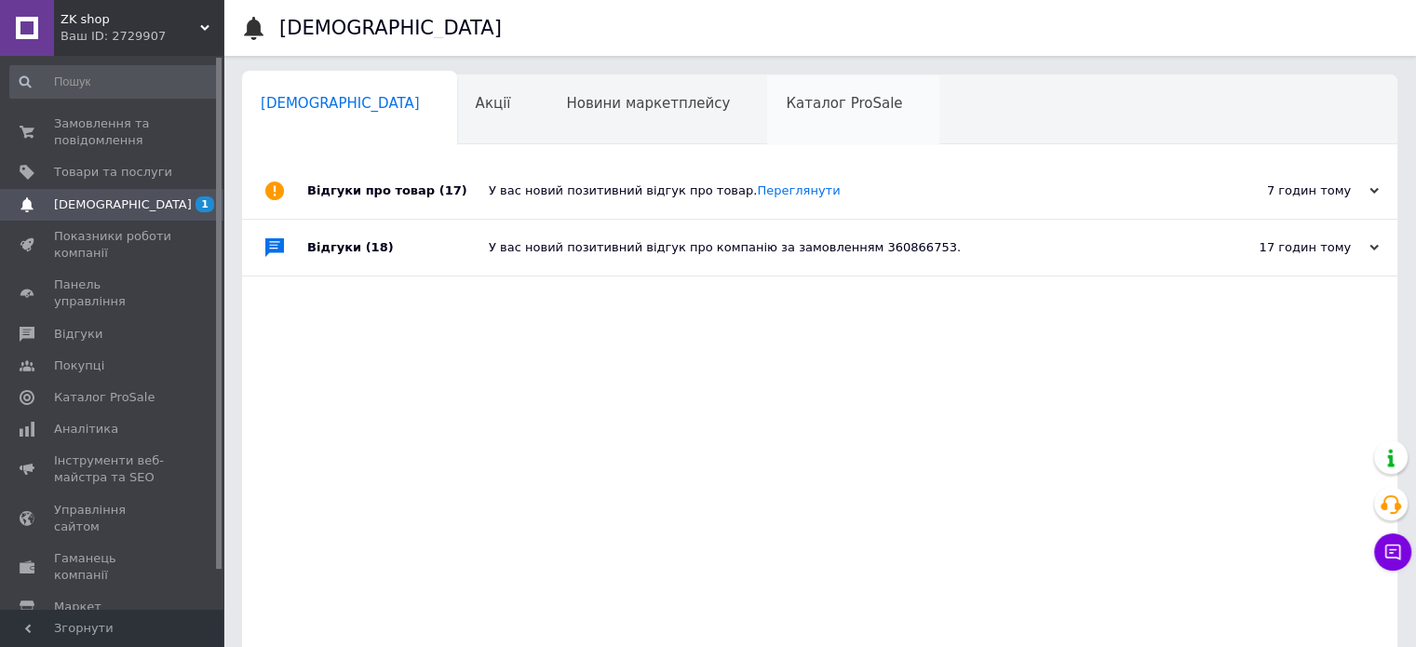
click at [767, 126] on div "Каталог ProSale 0" at bounding box center [853, 110] width 172 height 71
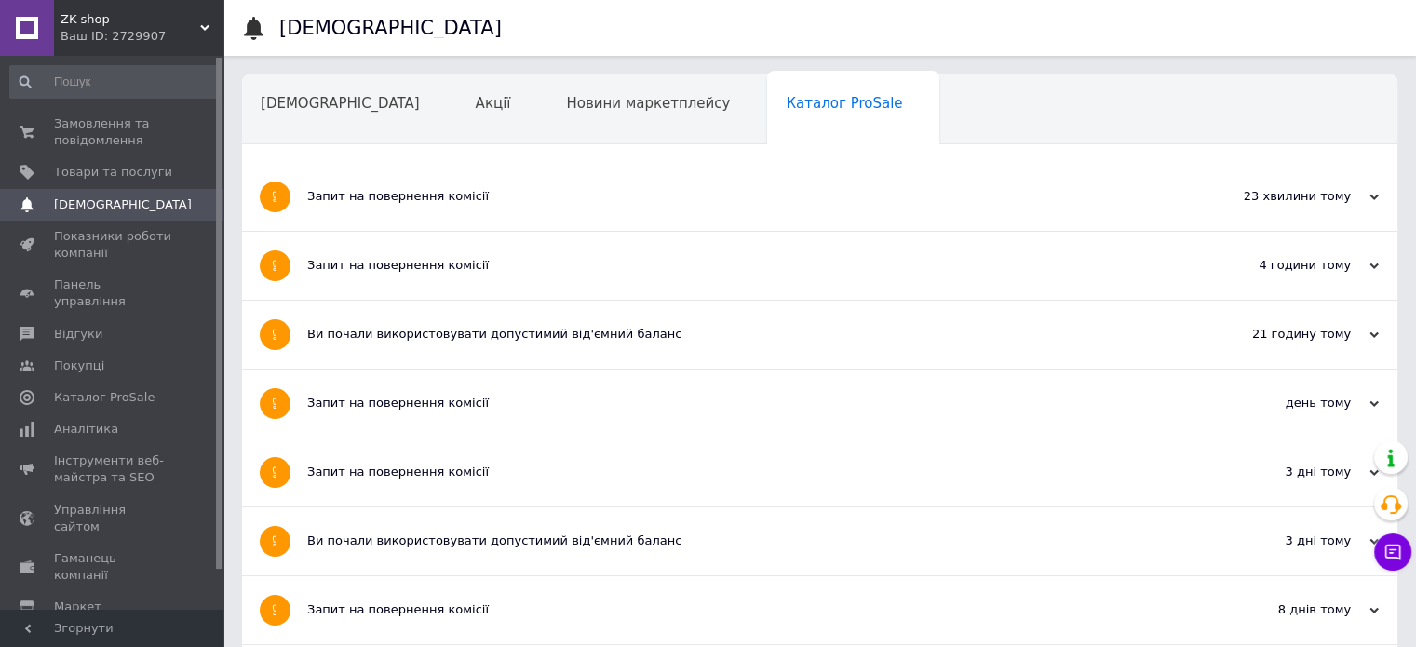
click at [549, 281] on div "Запит на повернення комісії" at bounding box center [750, 266] width 886 height 68
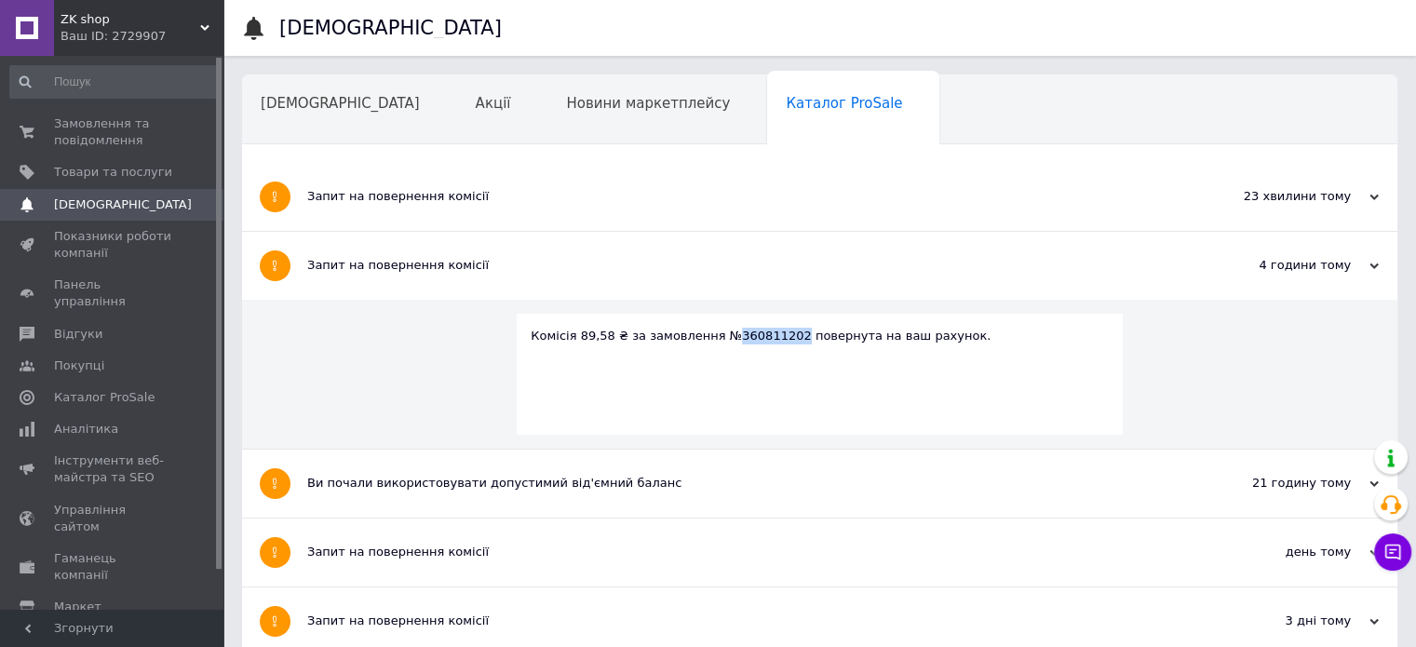
drag, startPoint x: 714, startPoint y: 337, endPoint x: 772, endPoint y: 341, distance: 57.9
click at [772, 341] on div "Комісія 89,58 ₴ за замовлення №360811202 повернута на ваш рахунок." at bounding box center [820, 336] width 578 height 17
copy div "360811202"
click at [109, 130] on span "Замовлення та повідомлення" at bounding box center [113, 132] width 118 height 34
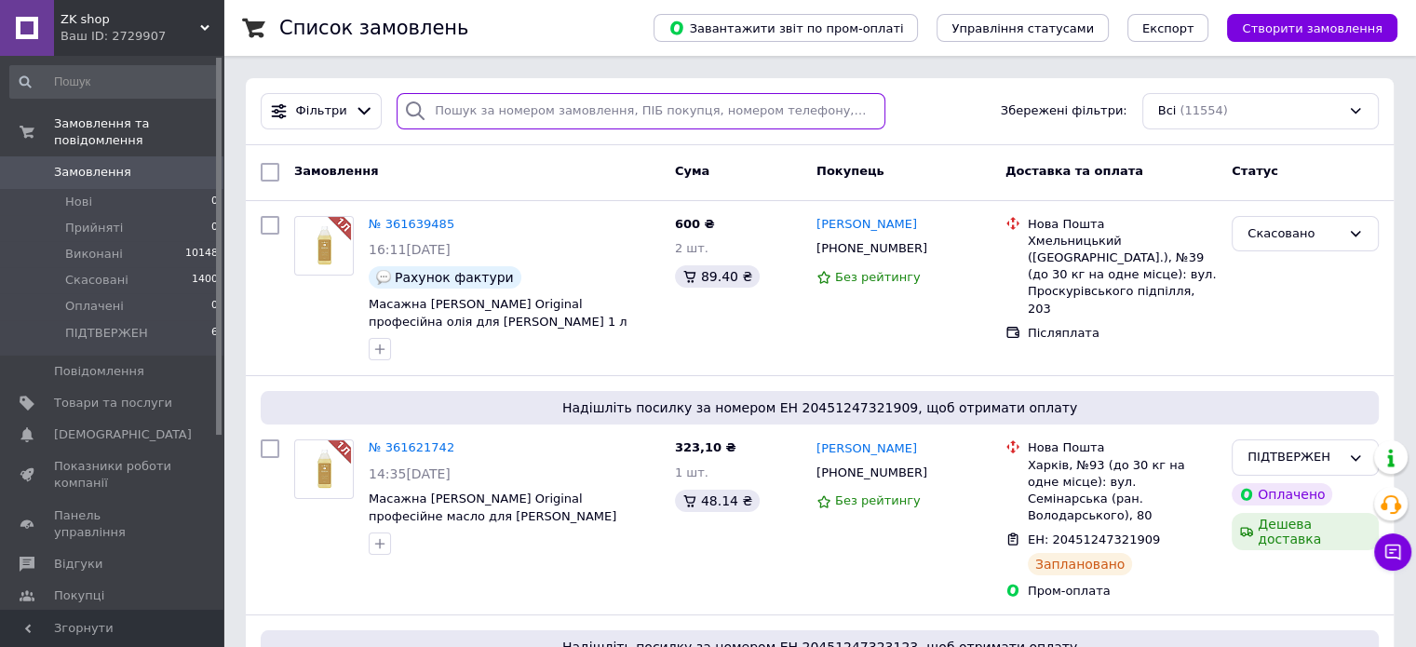
paste input "360811202"
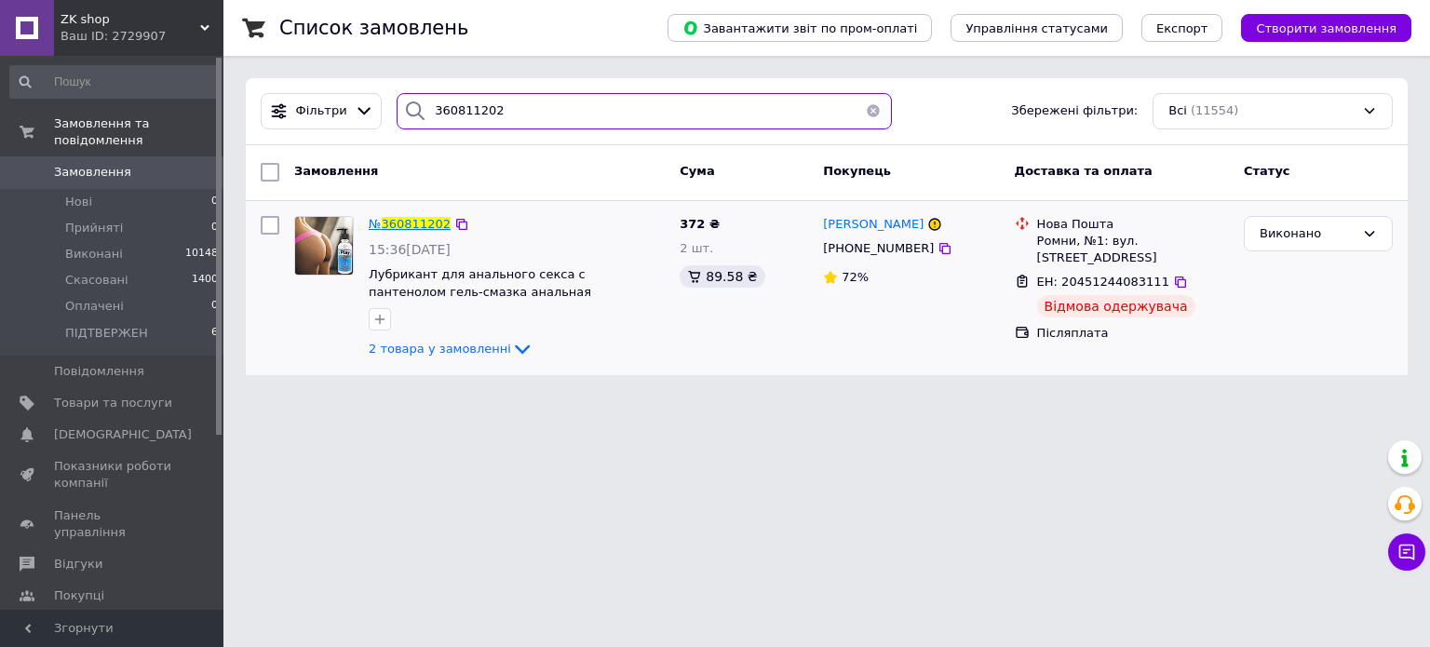
type input "360811202"
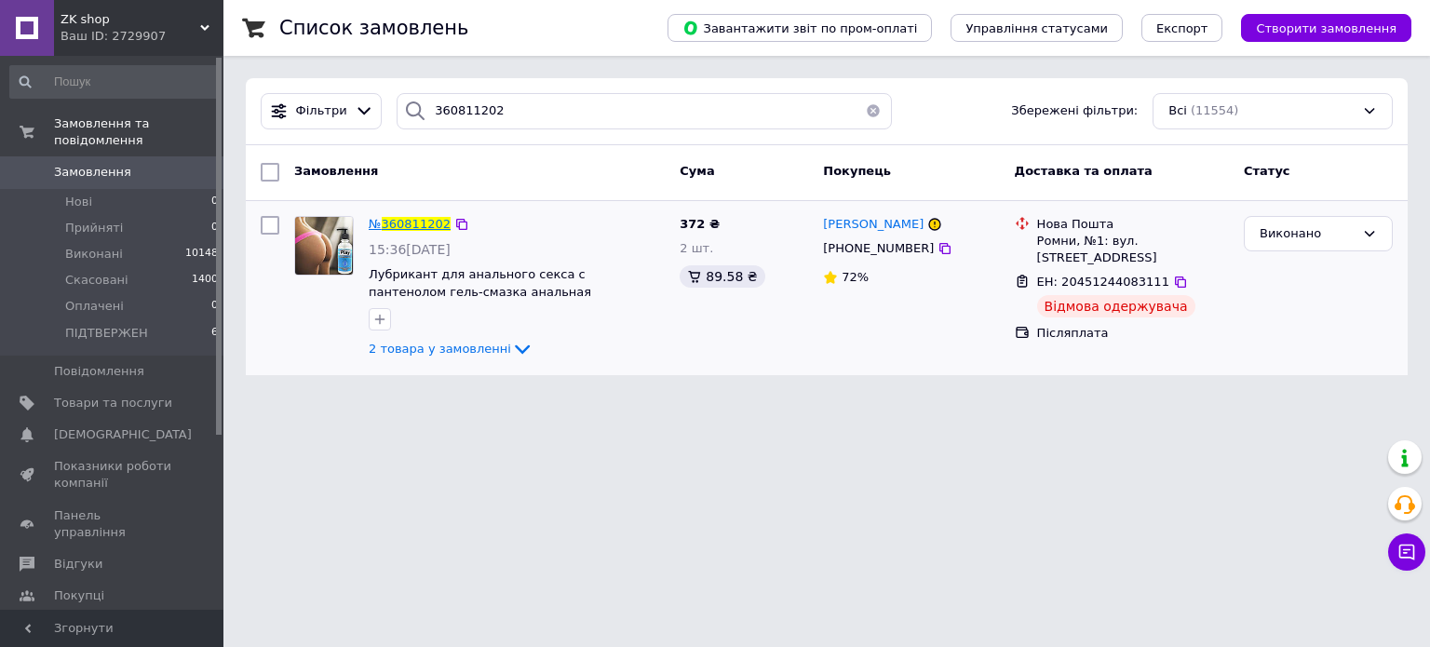
click at [411, 228] on span "360811202" at bounding box center [416, 224] width 69 height 14
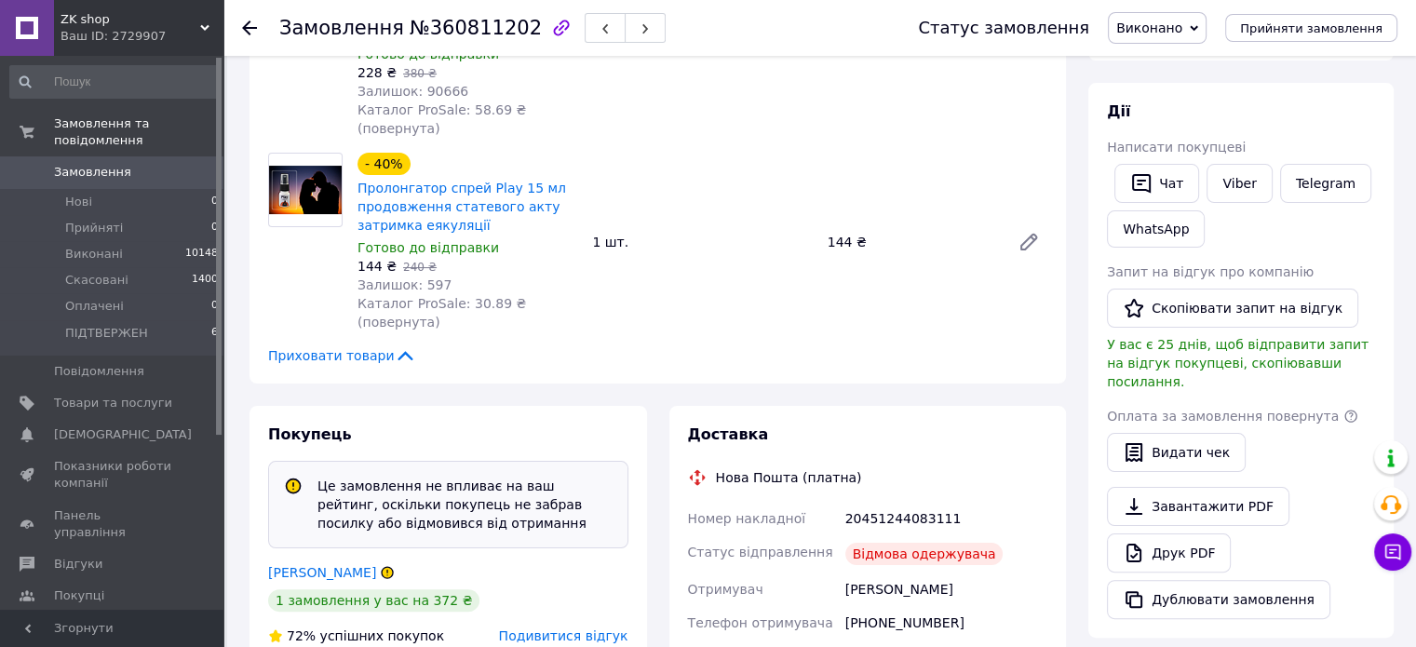
scroll to position [413, 0]
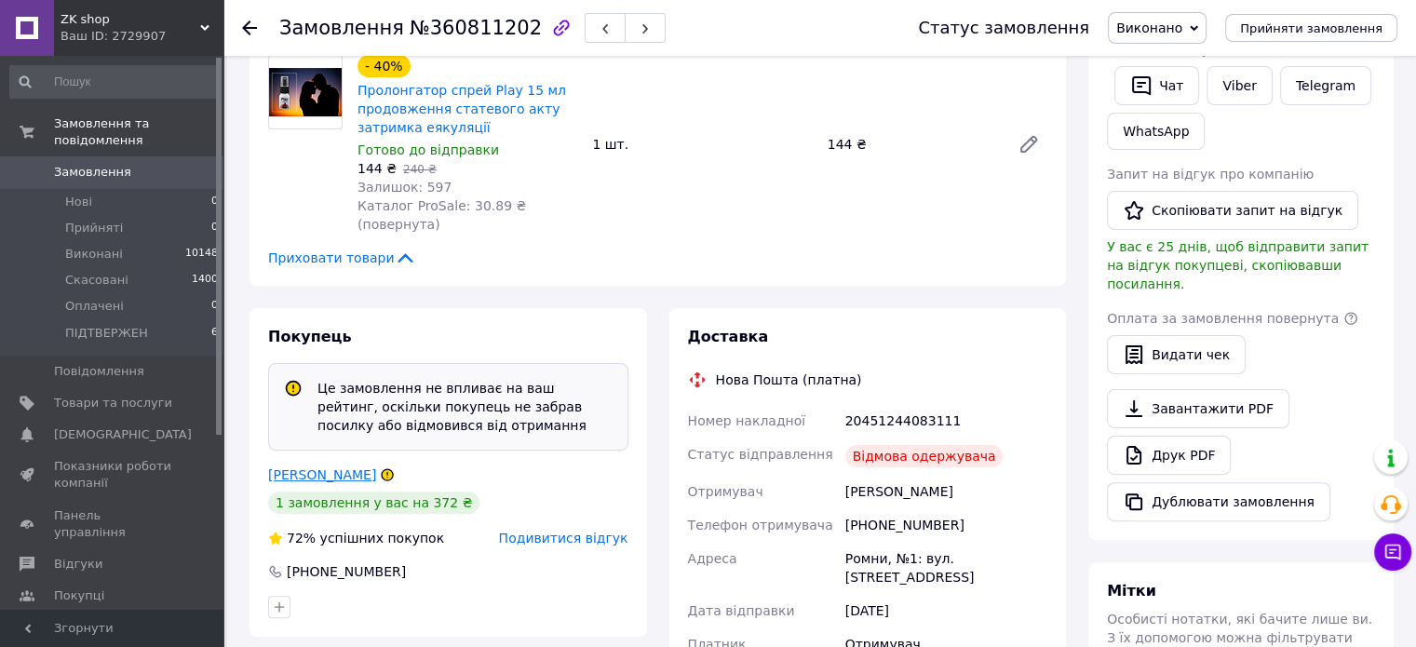
click at [294, 467] on link "[PERSON_NAME]" at bounding box center [322, 474] width 108 height 15
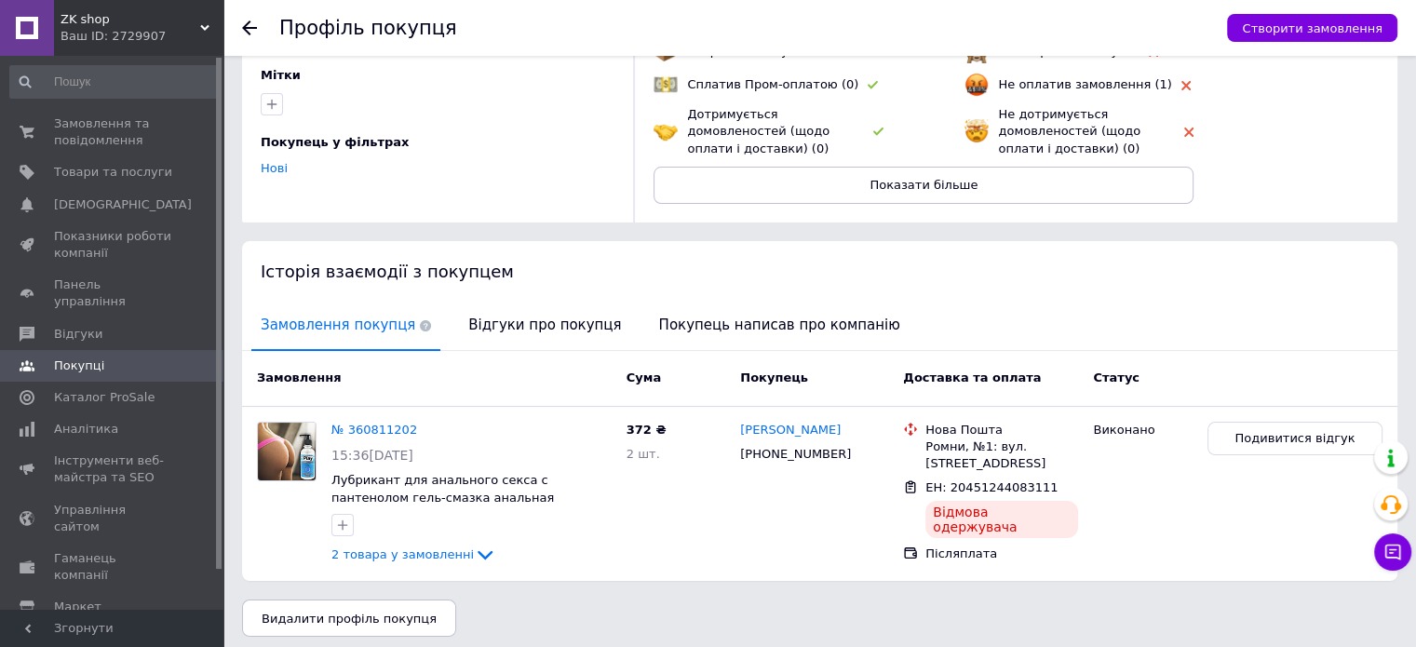
scroll to position [190, 0]
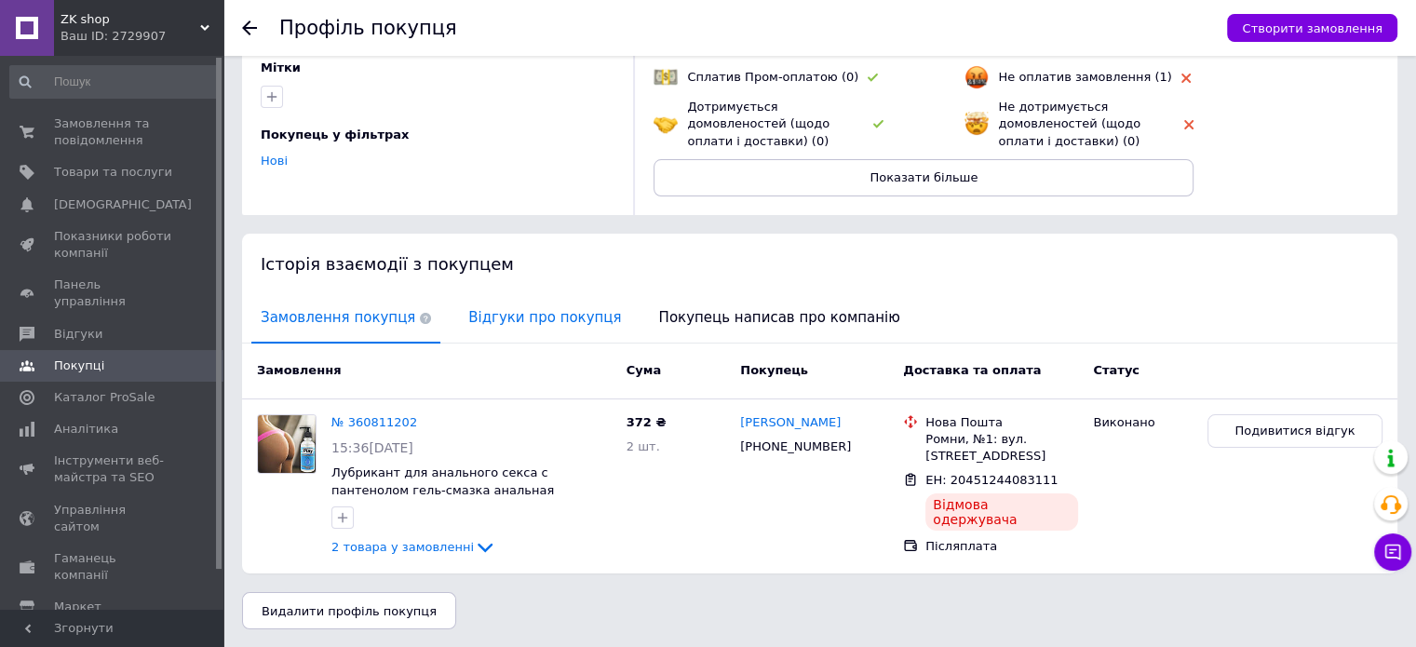
click at [516, 327] on span "Відгуки про покупця" at bounding box center [544, 317] width 171 height 47
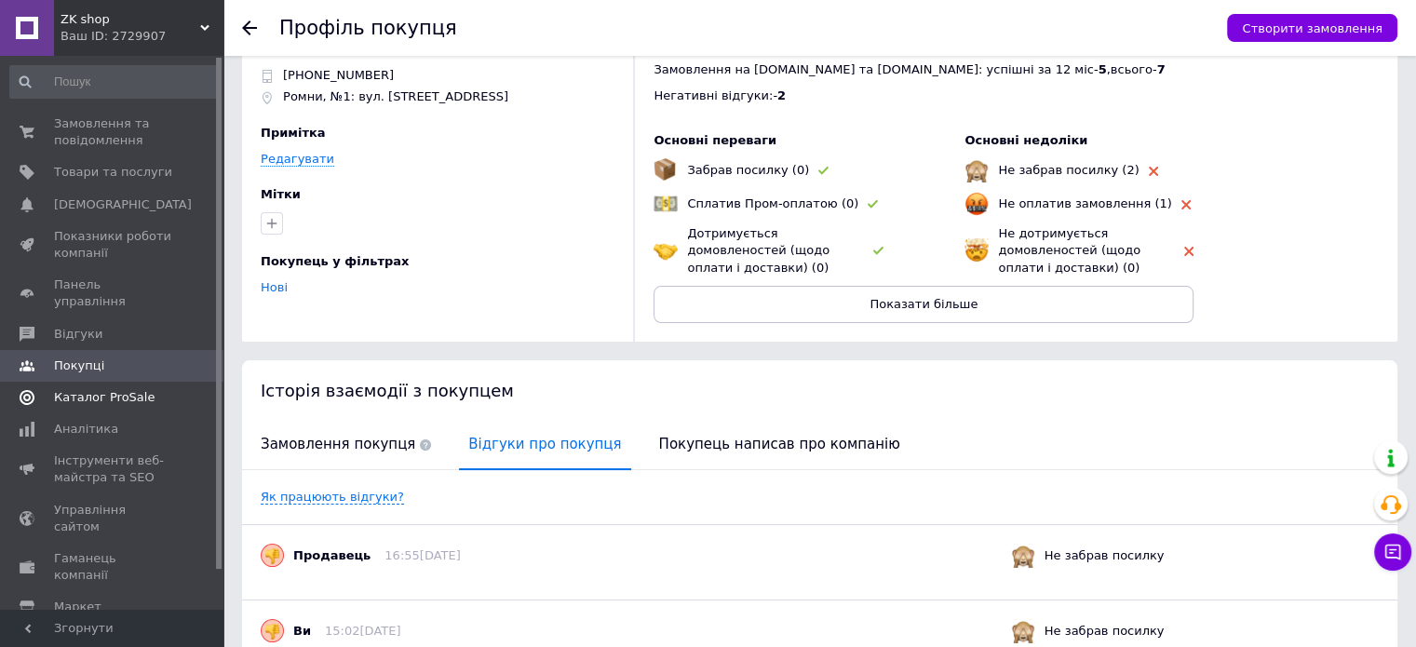
scroll to position [0, 0]
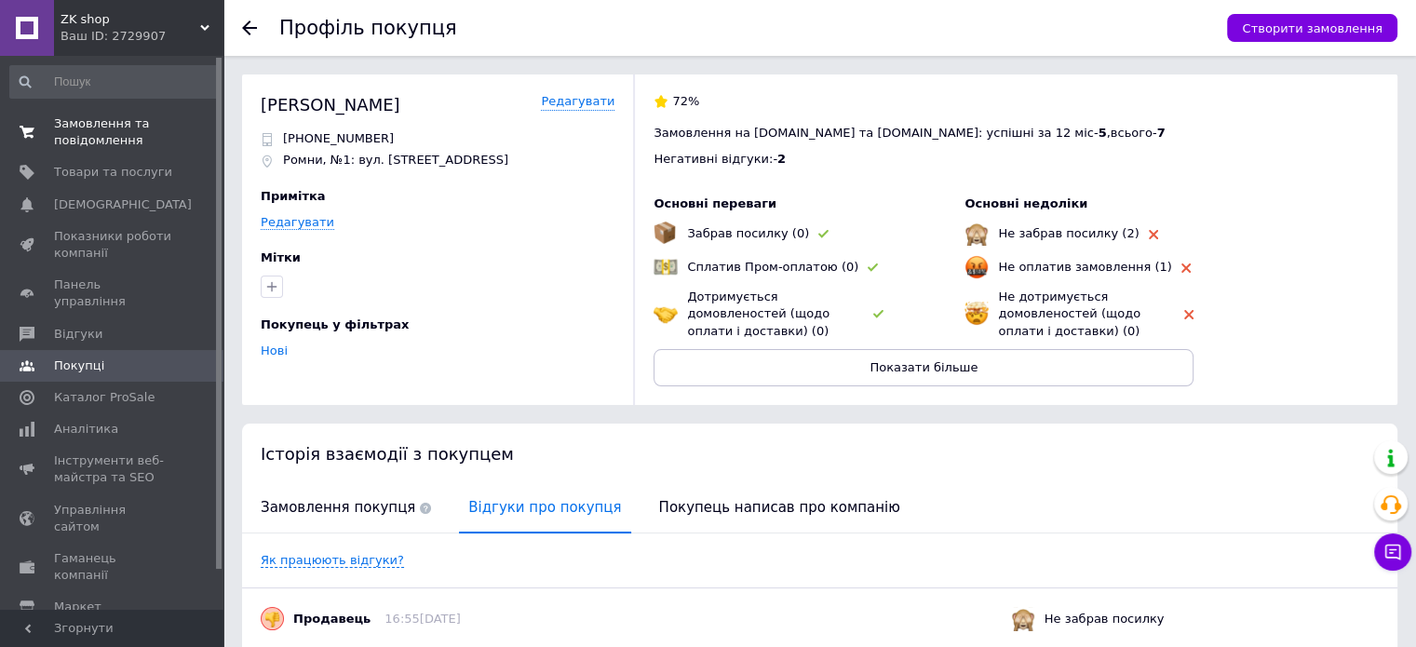
click at [86, 135] on span "Замовлення та повідомлення" at bounding box center [113, 132] width 118 height 34
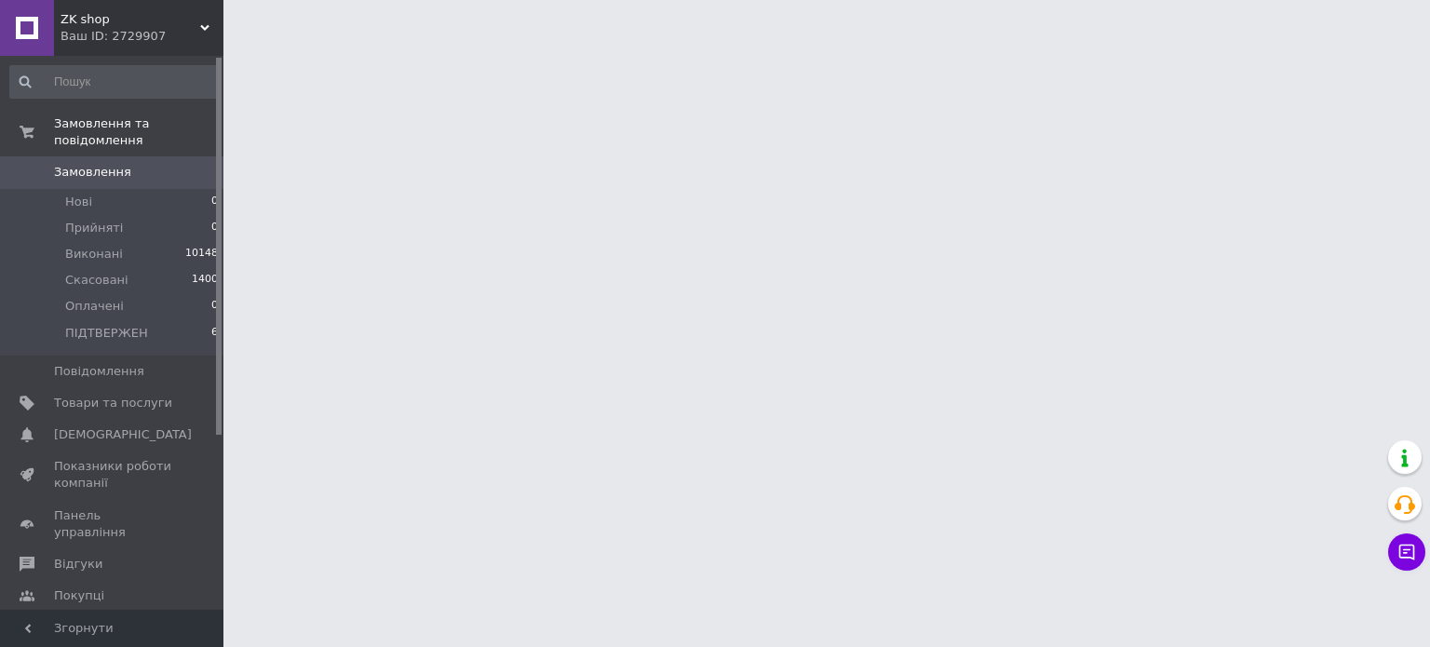
click at [236, 47] on html "ZK shop Ваш ID: 2729907 Сайт ZK shop Кабінет покупця Перевірити стан системи Ст…" at bounding box center [715, 23] width 1430 height 47
click at [231, 47] on html "ZK shop Ваш ID: 2729907 Сайт ZK shop Кабінет покупця Перевірити стан системи Ст…" at bounding box center [715, 23] width 1430 height 47
